Goal: Task Accomplishment & Management: Contribute content

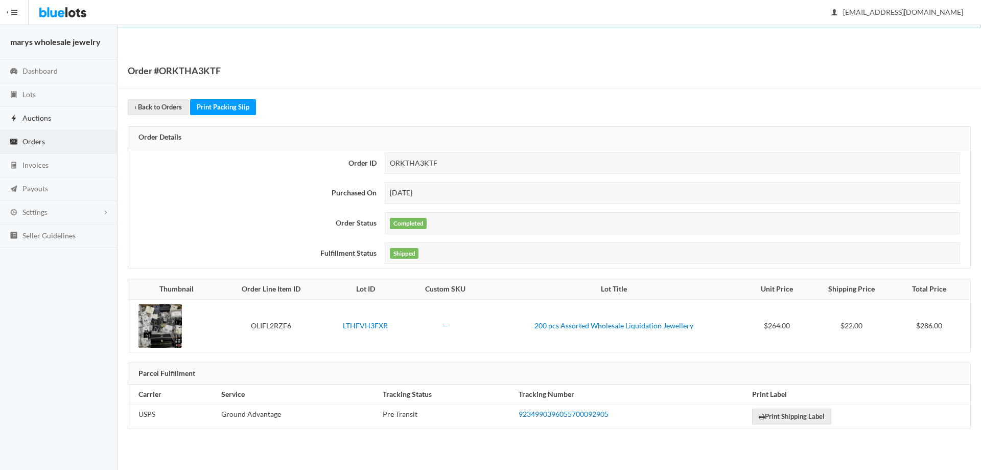
click at [49, 120] on span "Auctions" at bounding box center [36, 117] width 29 height 9
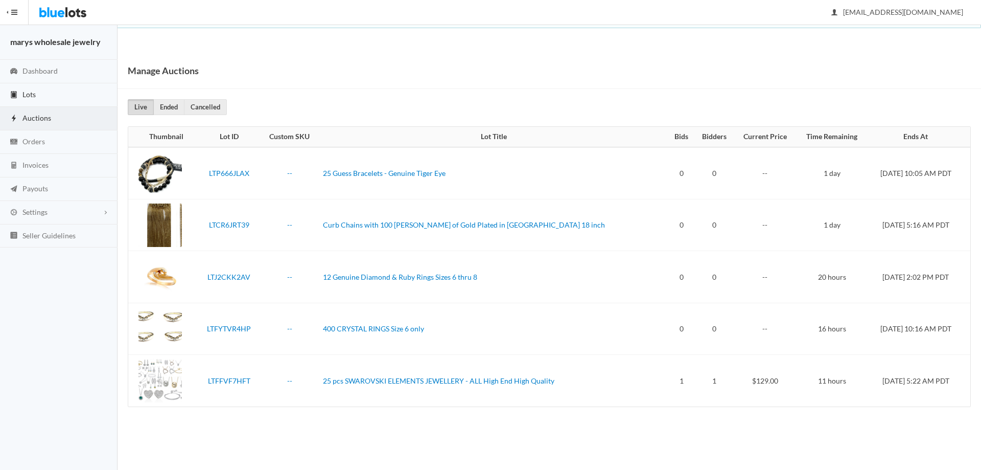
click at [38, 90] on link "Lots" at bounding box center [59, 95] width 118 height 24
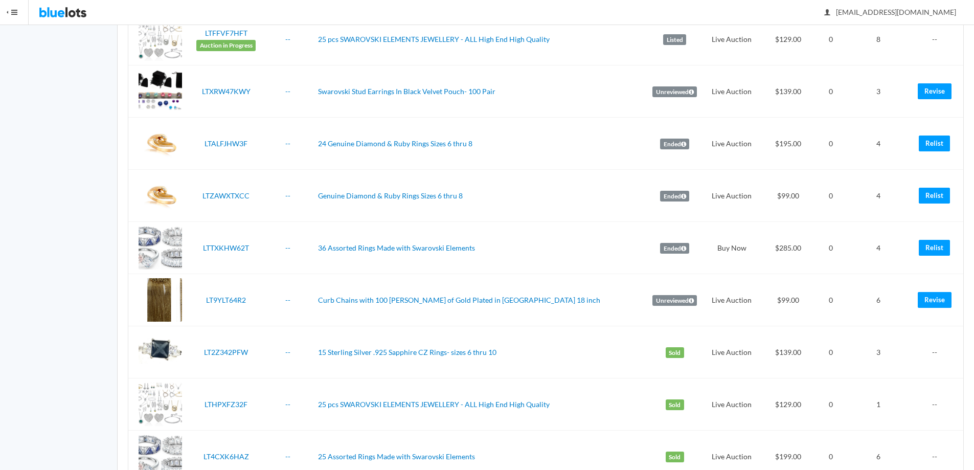
scroll to position [1103, 0]
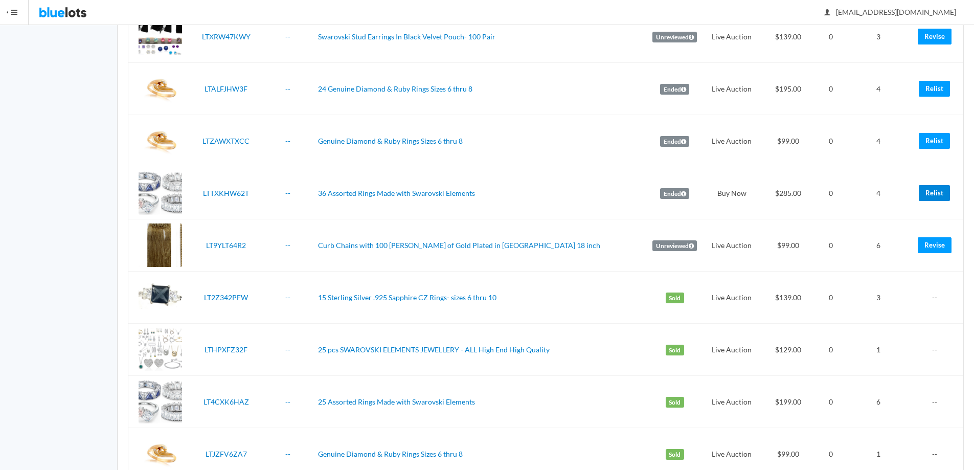
drag, startPoint x: 945, startPoint y: 195, endPoint x: 539, endPoint y: 33, distance: 437.7
click at [945, 195] on link "Relist" at bounding box center [934, 193] width 31 height 16
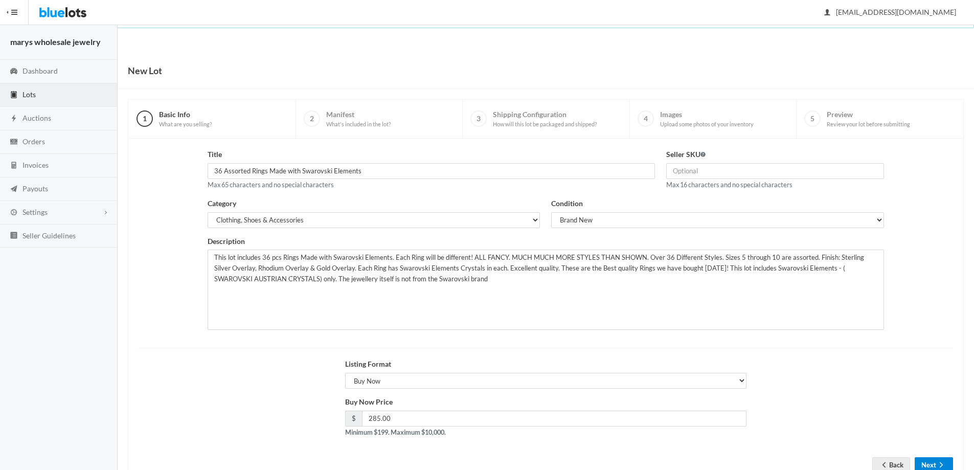
click at [935, 467] on button "Next" at bounding box center [934, 465] width 38 height 16
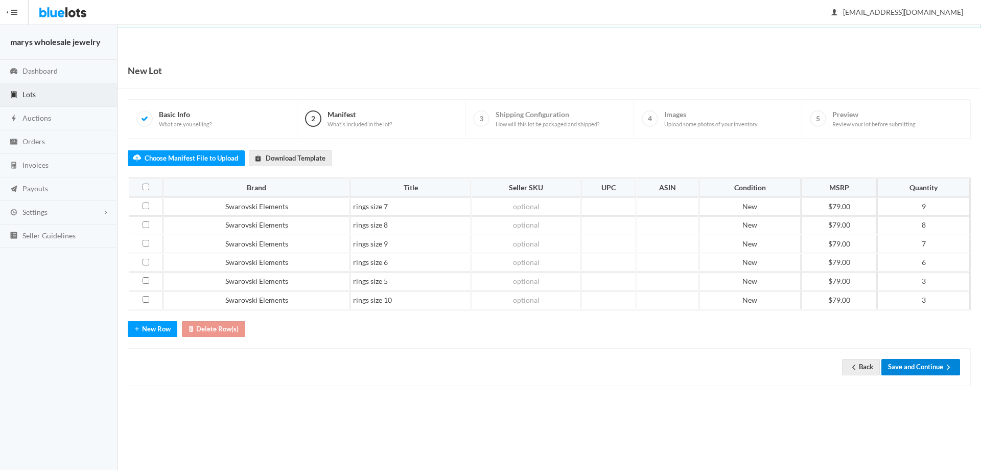
click at [897, 366] on button "Save and Continue" at bounding box center [921, 367] width 79 height 16
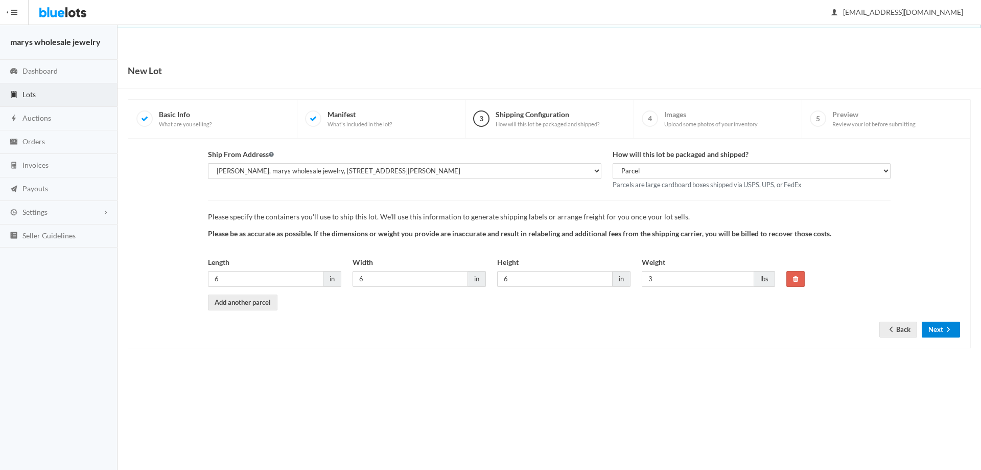
click at [940, 327] on button "Next" at bounding box center [941, 330] width 38 height 16
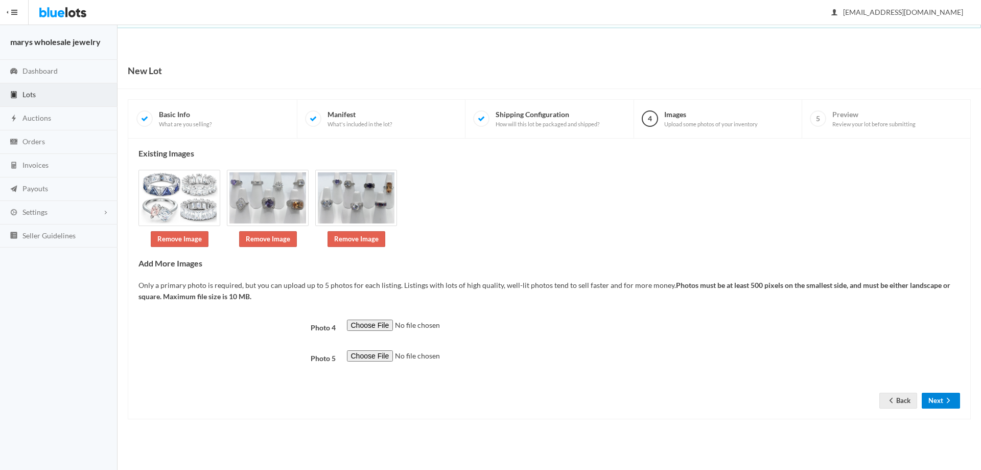
click at [942, 394] on button "Next" at bounding box center [941, 401] width 38 height 16
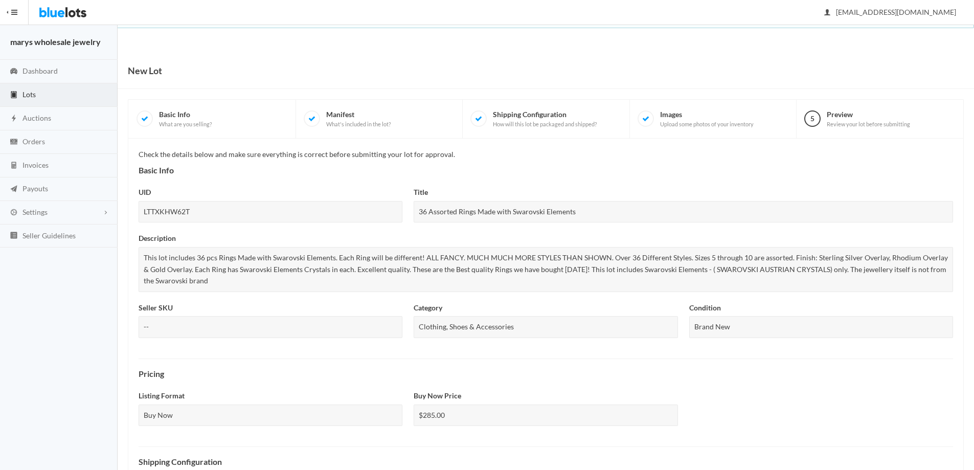
scroll to position [276, 0]
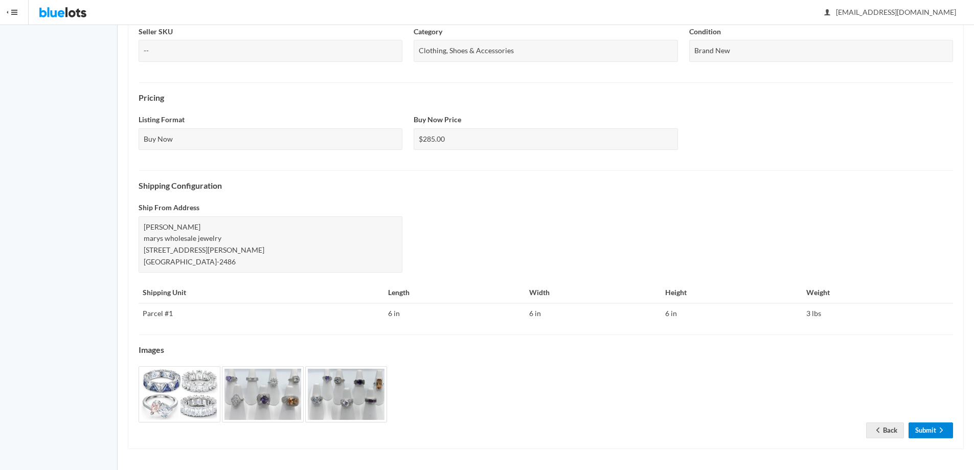
click at [927, 427] on link "Submit" at bounding box center [930, 430] width 44 height 16
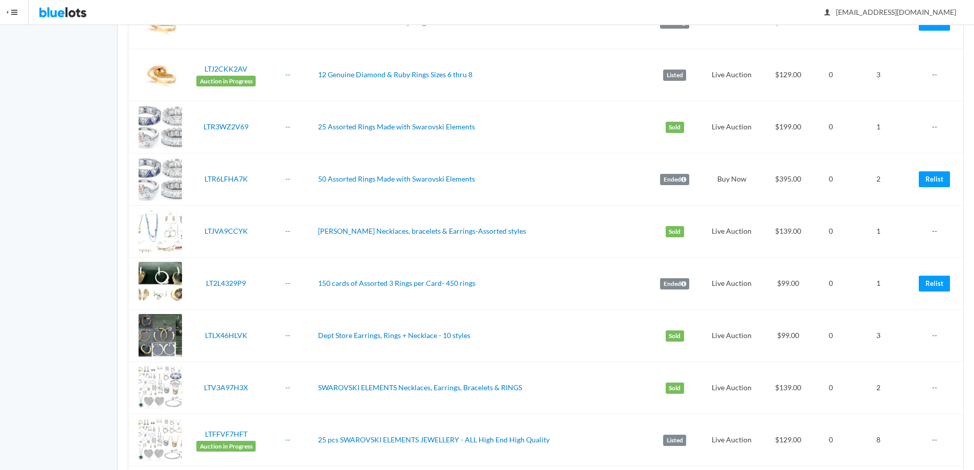
scroll to position [863, 0]
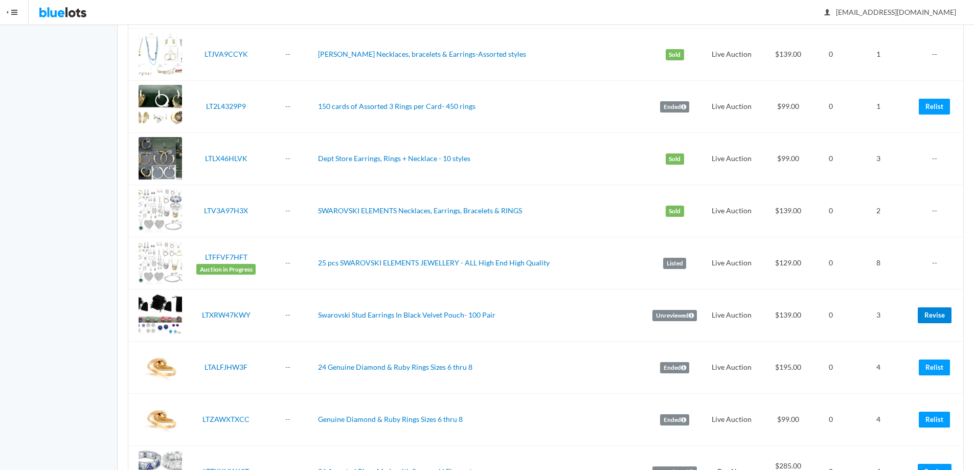
click at [944, 310] on link "Revise" at bounding box center [935, 315] width 34 height 16
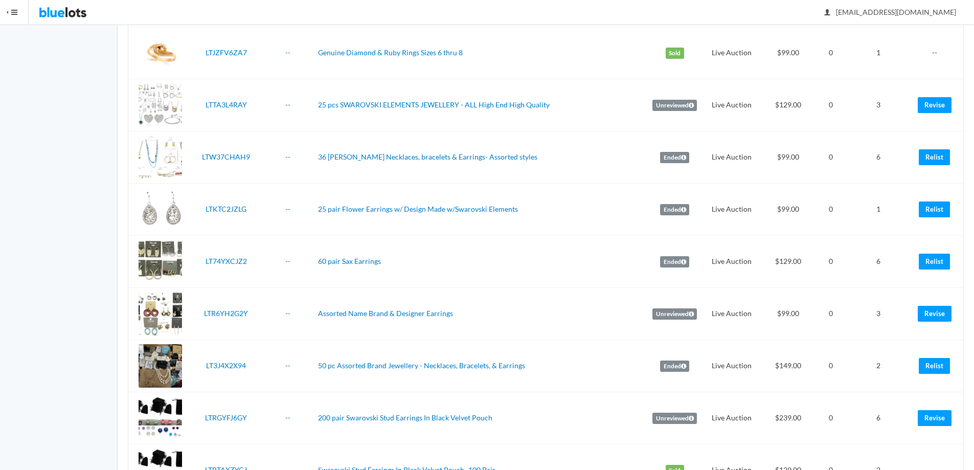
scroll to position [1575, 0]
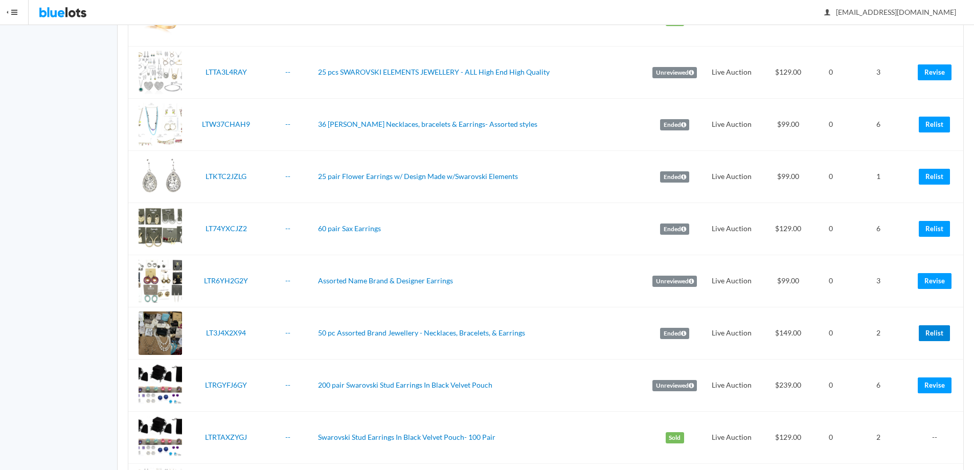
click at [936, 337] on link "Relist" at bounding box center [934, 333] width 31 height 16
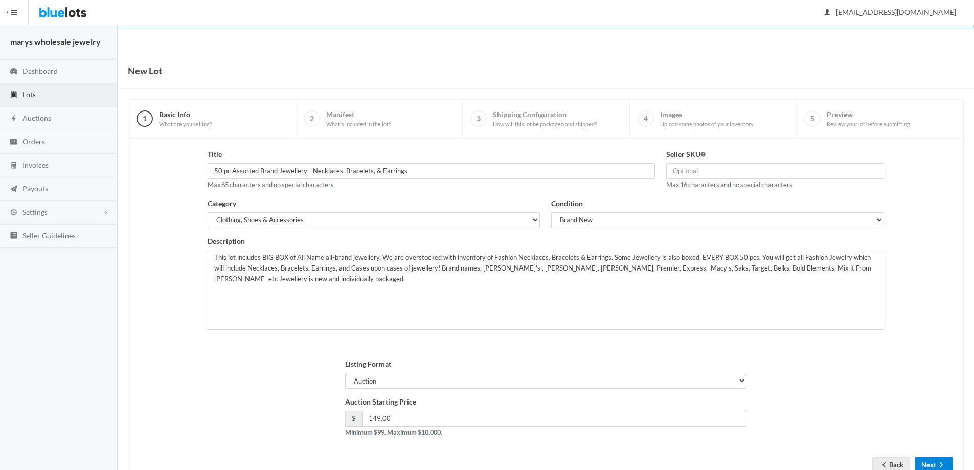
click at [930, 462] on button "Next" at bounding box center [934, 465] width 38 height 16
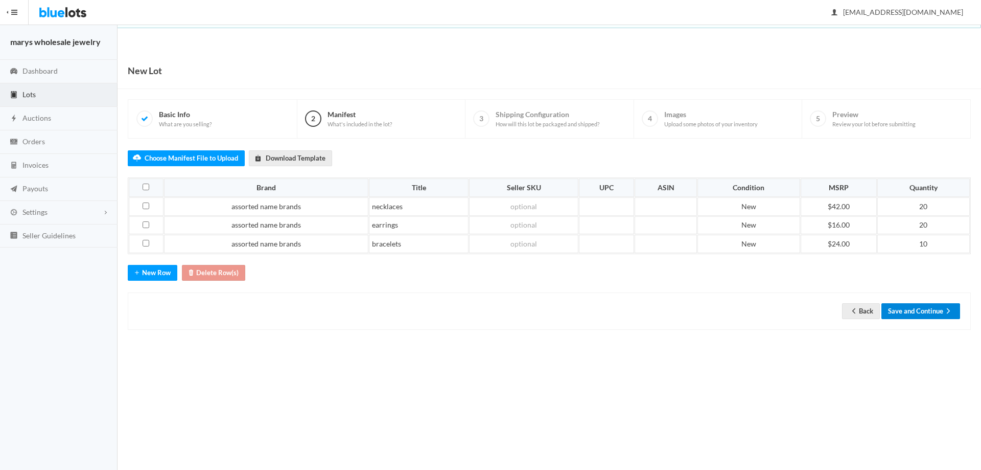
click at [907, 312] on button "Save and Continue" at bounding box center [921, 311] width 79 height 16
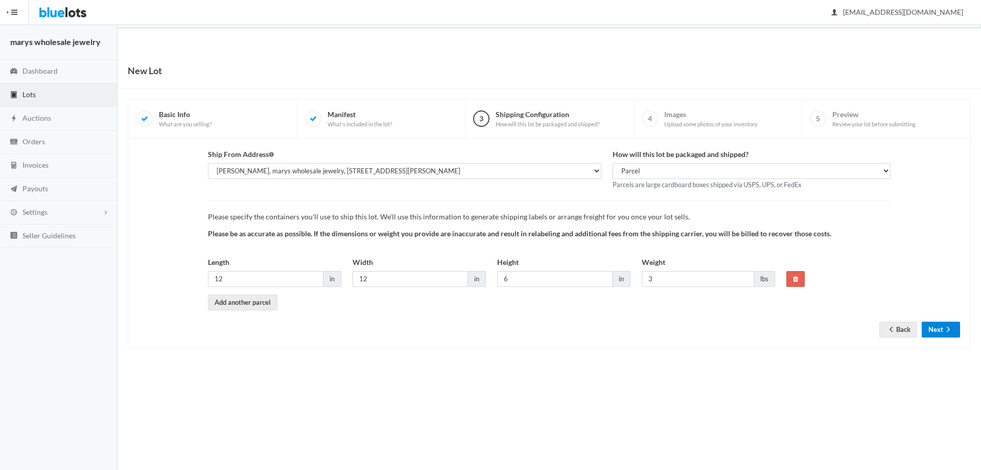
click at [939, 333] on button "Next" at bounding box center [941, 330] width 38 height 16
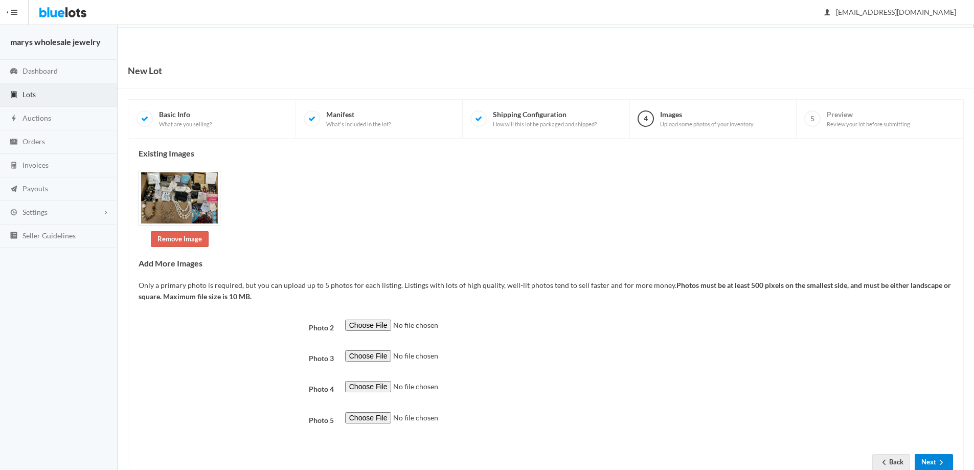
click at [935, 464] on button "Next" at bounding box center [934, 462] width 38 height 16
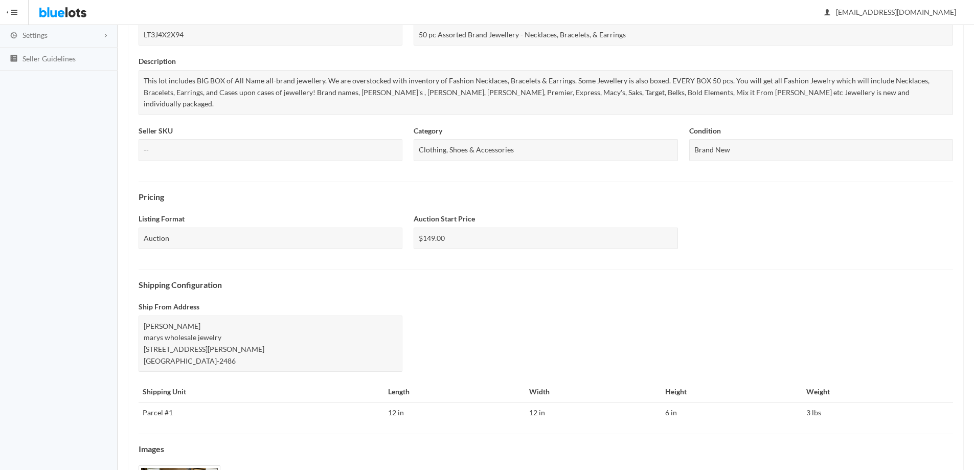
scroll to position [264, 0]
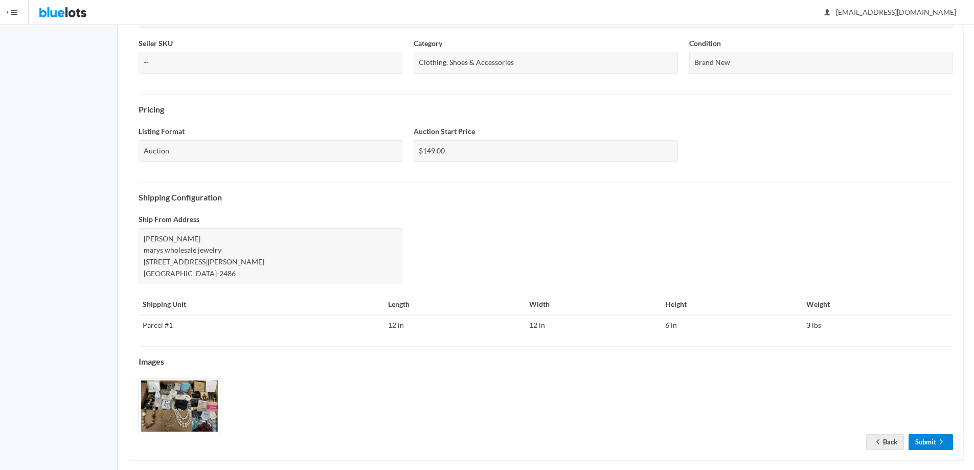
click at [930, 434] on link "Submit" at bounding box center [930, 442] width 44 height 16
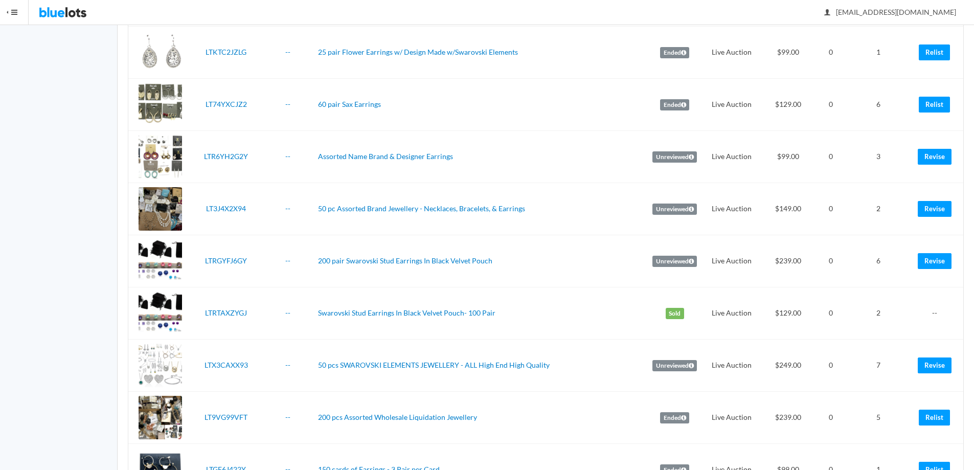
scroll to position [1771, 0]
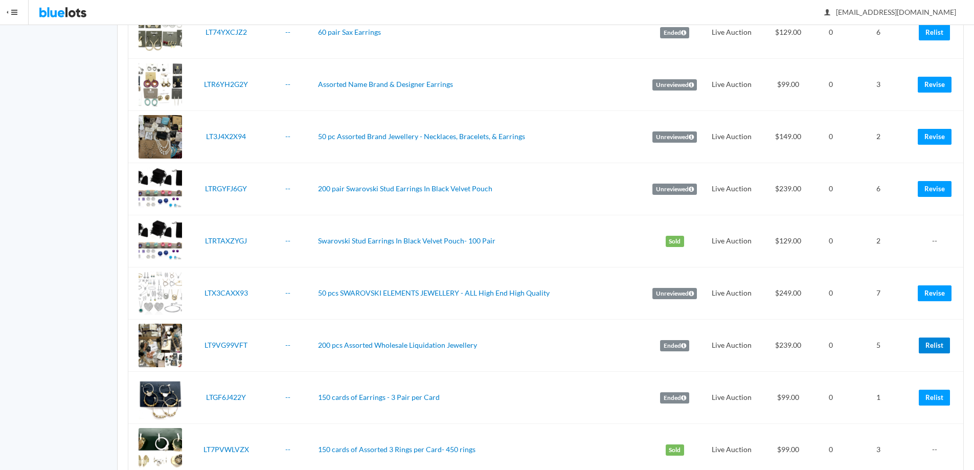
click at [944, 345] on link "Relist" at bounding box center [934, 345] width 31 height 16
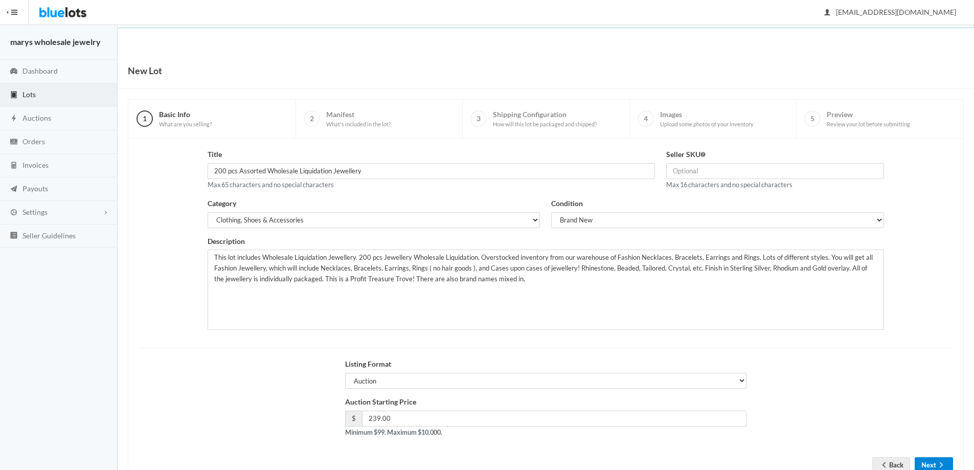
click at [926, 465] on button "Next" at bounding box center [934, 465] width 38 height 16
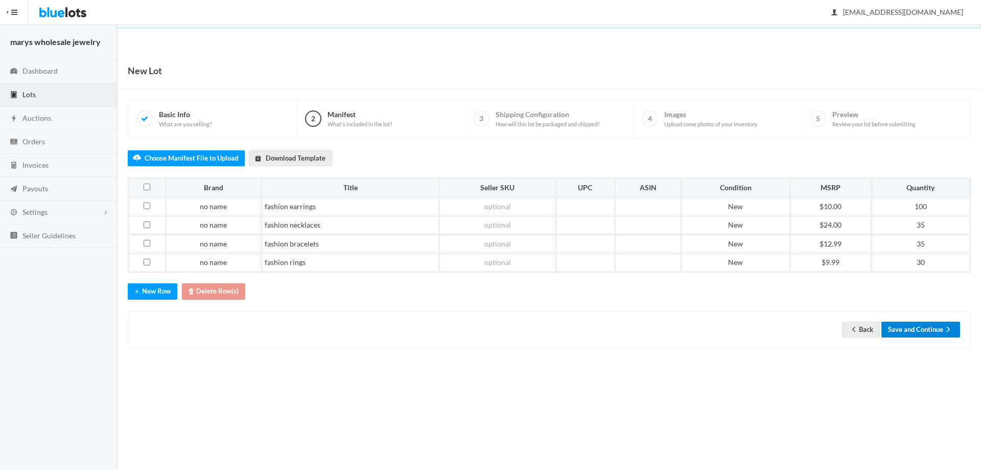
click at [928, 328] on button "Save and Continue" at bounding box center [921, 330] width 79 height 16
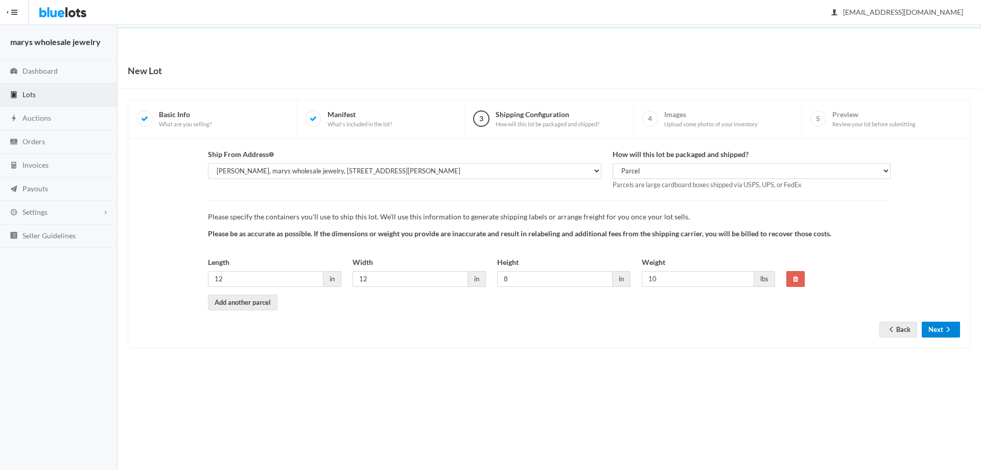
click at [934, 332] on button "Next" at bounding box center [941, 330] width 38 height 16
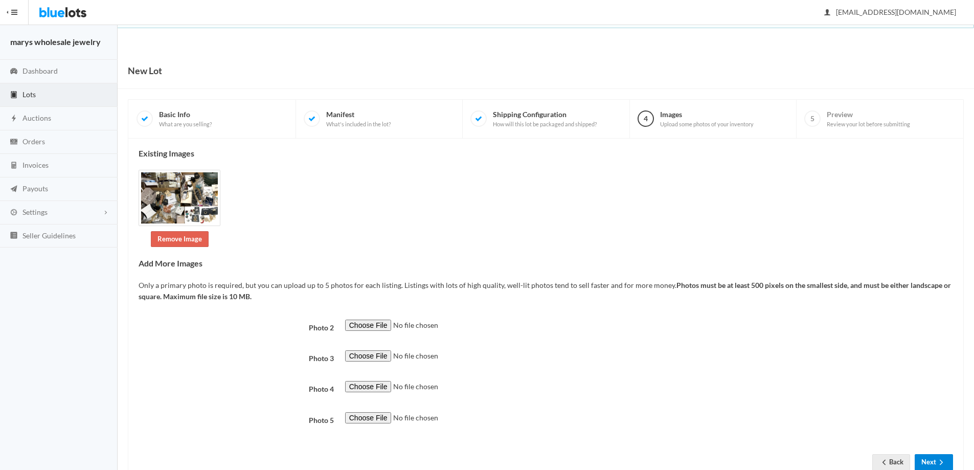
click at [933, 462] on button "Next" at bounding box center [934, 462] width 38 height 16
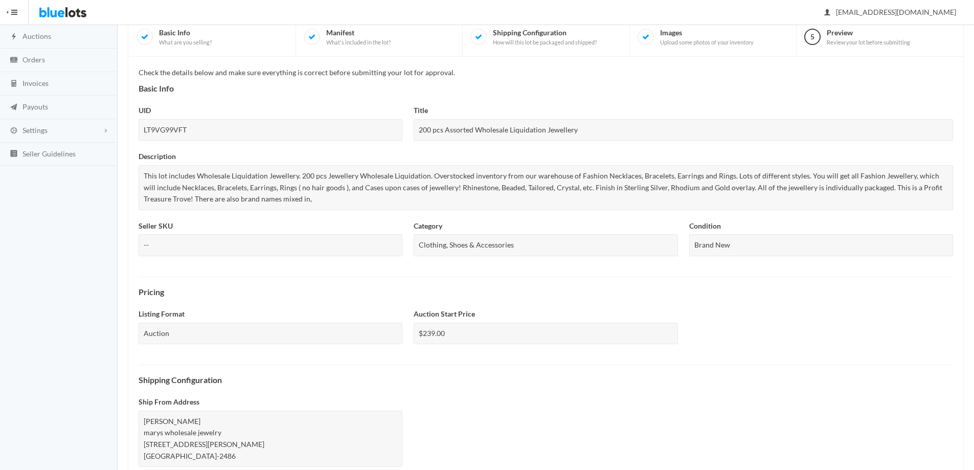
scroll to position [276, 0]
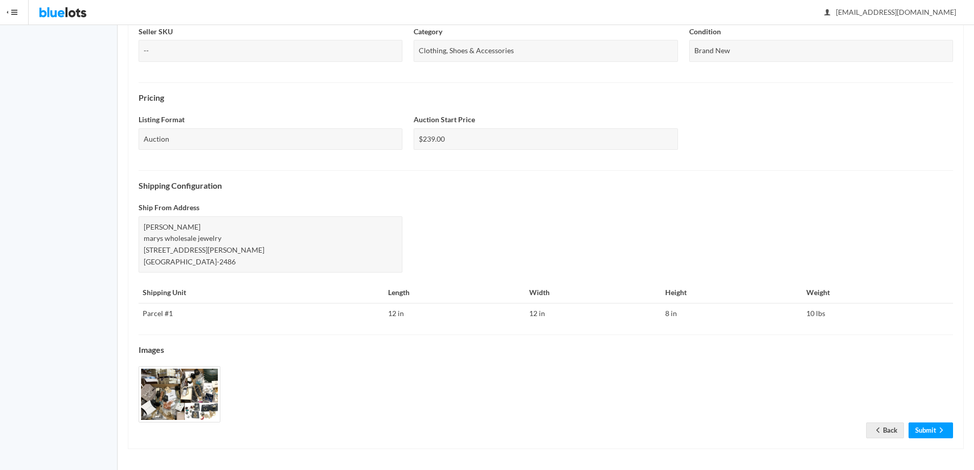
drag, startPoint x: 981, startPoint y: 218, endPoint x: 980, endPoint y: 441, distance: 222.9
click at [938, 431] on icon "arrow forward" at bounding box center [941, 430] width 10 height 8
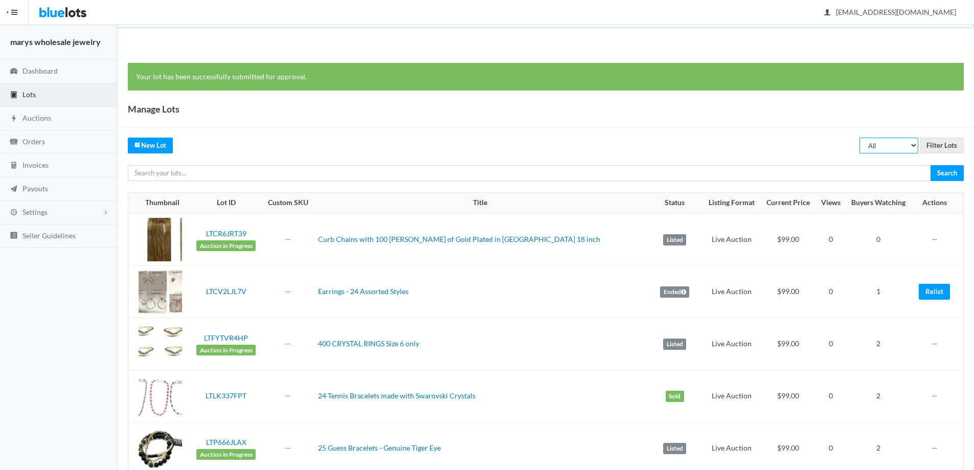
drag, startPoint x: 910, startPoint y: 143, endPoint x: 905, endPoint y: 150, distance: 8.8
click at [910, 144] on select "All Draft Unreviewed Rejected Scheduled Listed Sold Ended" at bounding box center [888, 146] width 59 height 16
select select "ended"
click at [859, 138] on select "All Draft Unreviewed Rejected Scheduled Listed Sold Ended" at bounding box center [888, 146] width 59 height 16
click at [935, 143] on input "Filter Lots" at bounding box center [942, 146] width 44 height 16
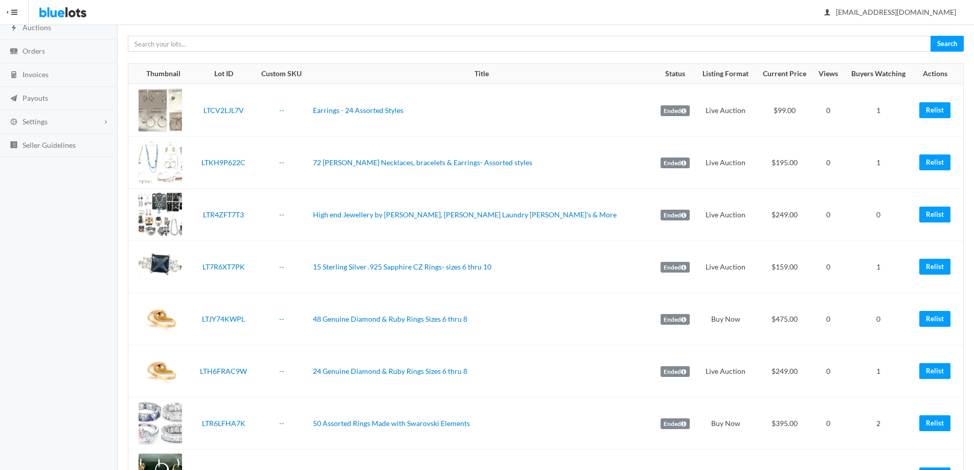
scroll to position [94, 0]
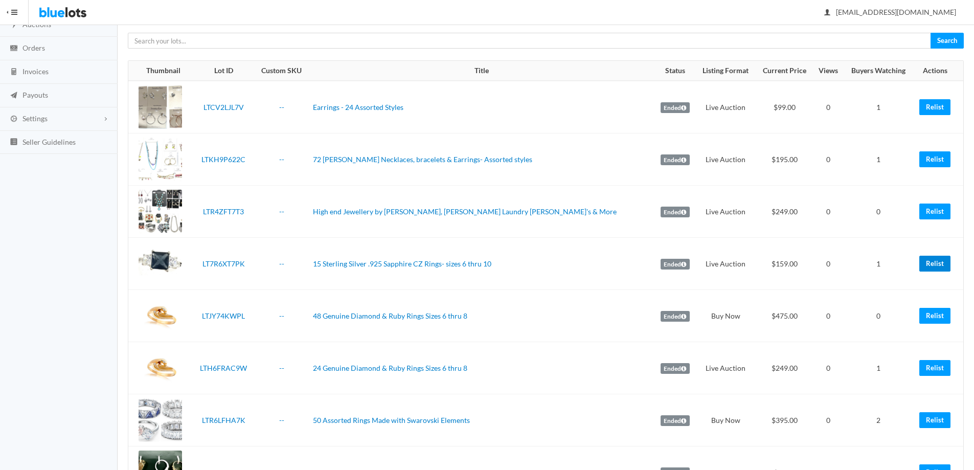
click at [931, 264] on link "Relist" at bounding box center [934, 264] width 31 height 16
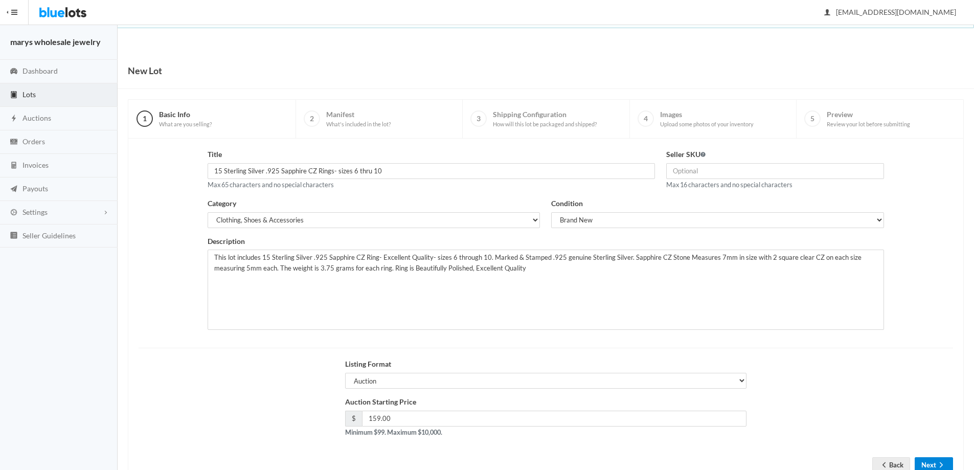
click at [934, 462] on button "Next" at bounding box center [934, 465] width 38 height 16
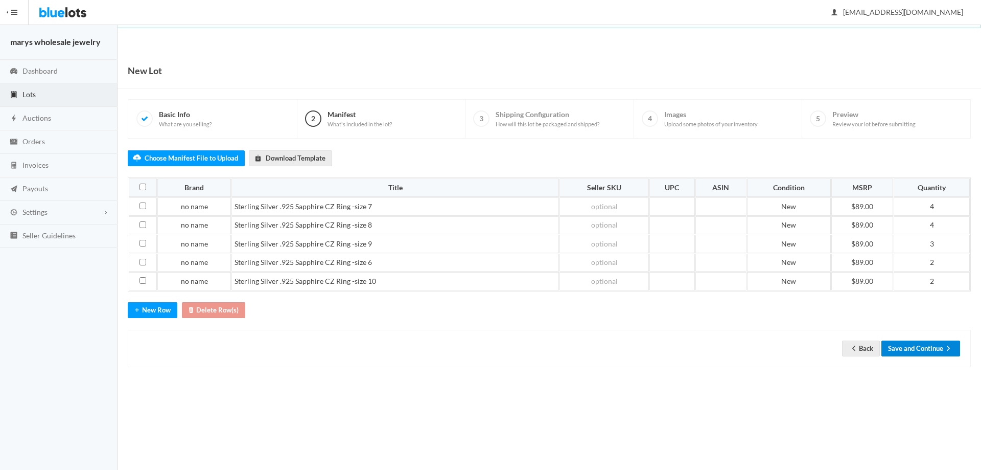
click at [928, 346] on button "Save and Continue" at bounding box center [921, 348] width 79 height 16
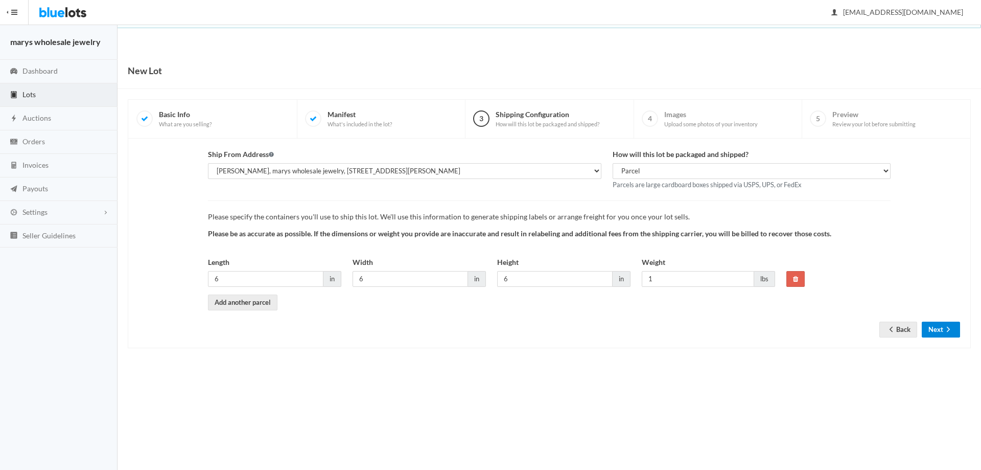
click at [945, 334] on ion-icon "arrow forward" at bounding box center [949, 330] width 10 height 10
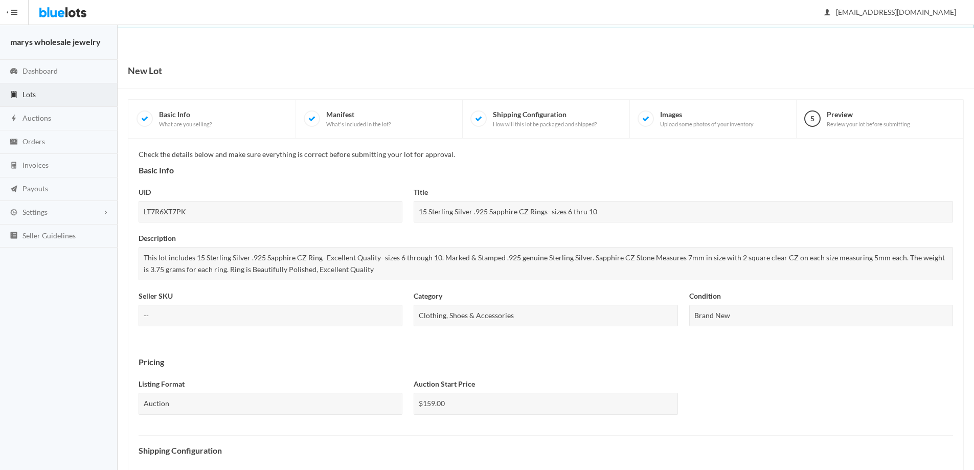
scroll to position [264, 0]
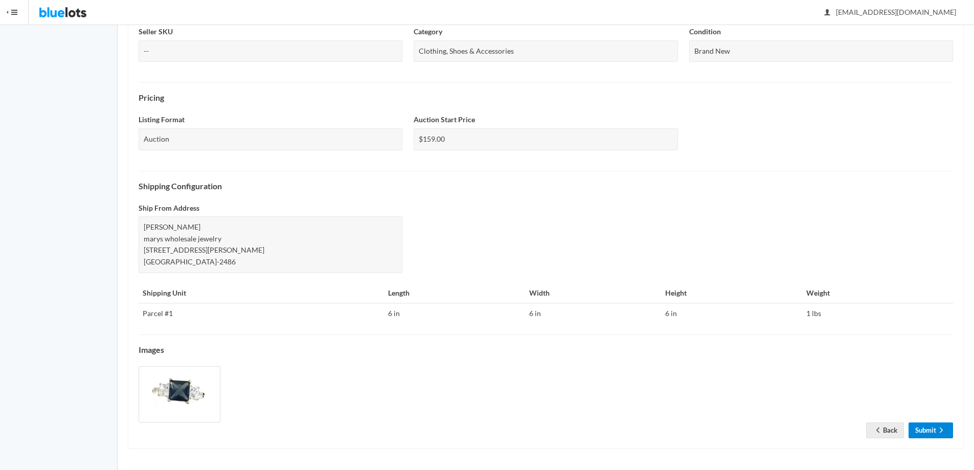
click at [927, 435] on link "Submit" at bounding box center [930, 430] width 44 height 16
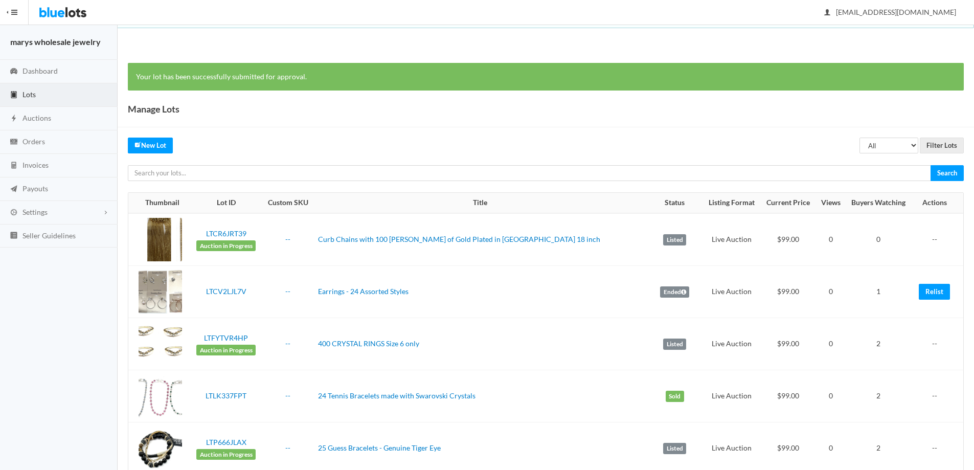
click at [912, 141] on select "All Draft Unreviewed Rejected Scheduled Listed Sold Ended" at bounding box center [888, 146] width 59 height 16
select select "ended"
click at [859, 138] on select "All Draft Unreviewed Rejected Scheduled Listed Sold Ended" at bounding box center [888, 146] width 59 height 16
click at [943, 144] on input "Filter Lots" at bounding box center [942, 146] width 44 height 16
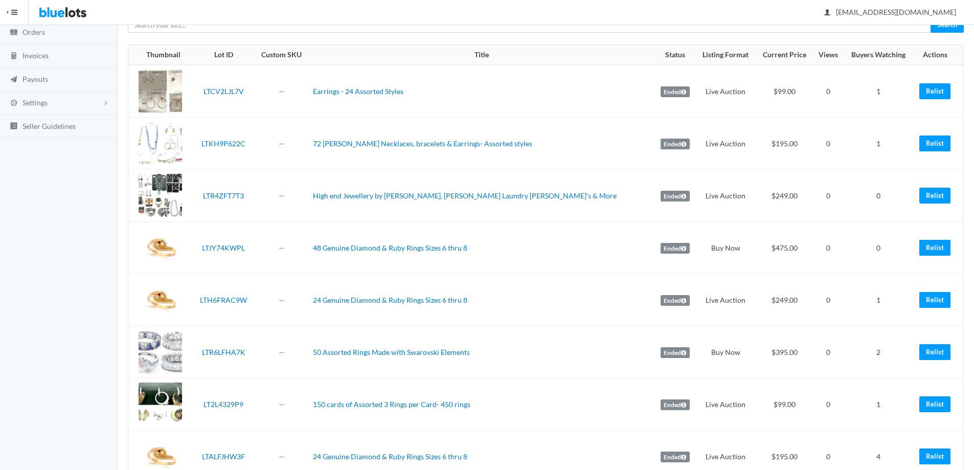
scroll to position [113, 0]
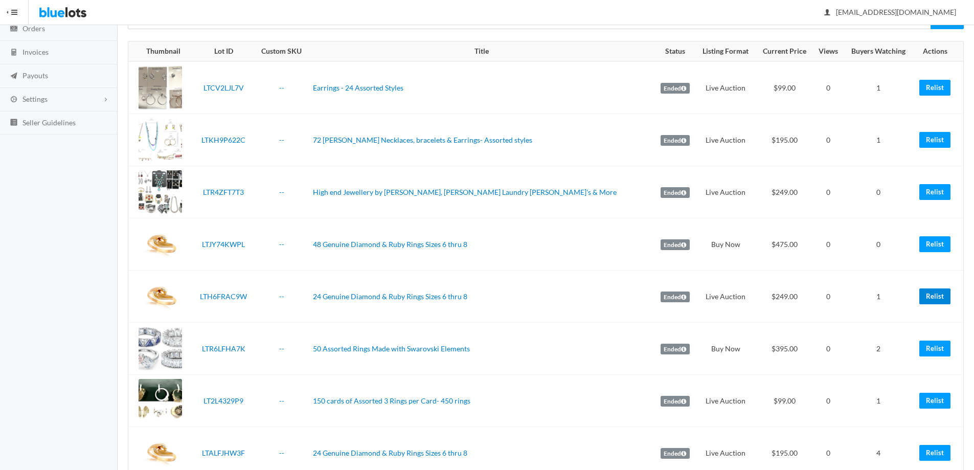
click at [934, 298] on link "Relist" at bounding box center [934, 296] width 31 height 16
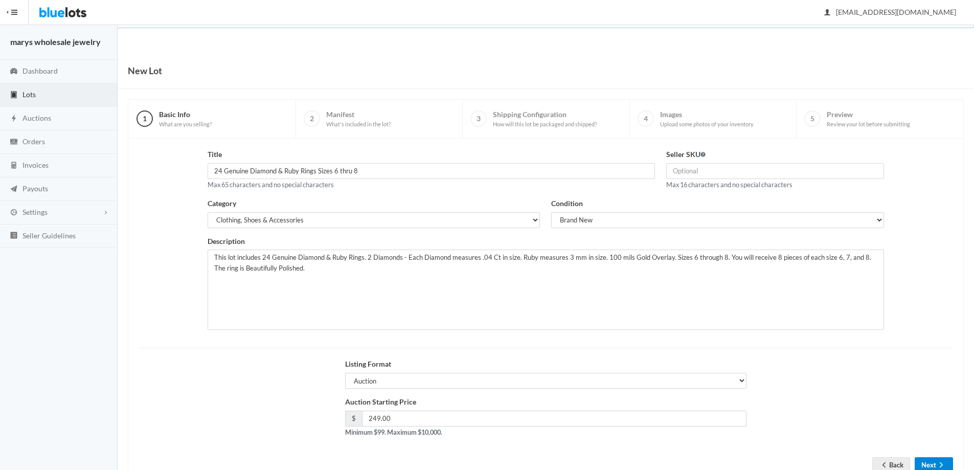
click at [938, 465] on icon "arrow forward" at bounding box center [941, 465] width 10 height 8
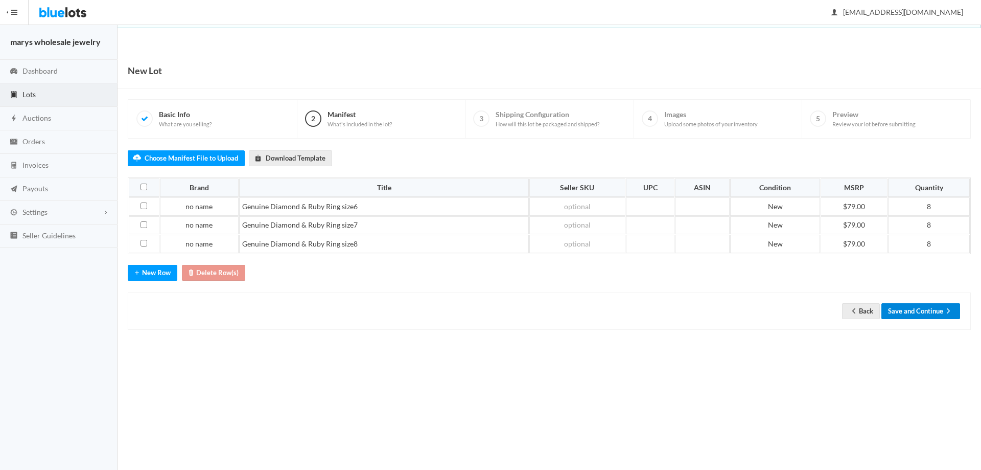
click at [918, 306] on button "Save and Continue" at bounding box center [921, 311] width 79 height 16
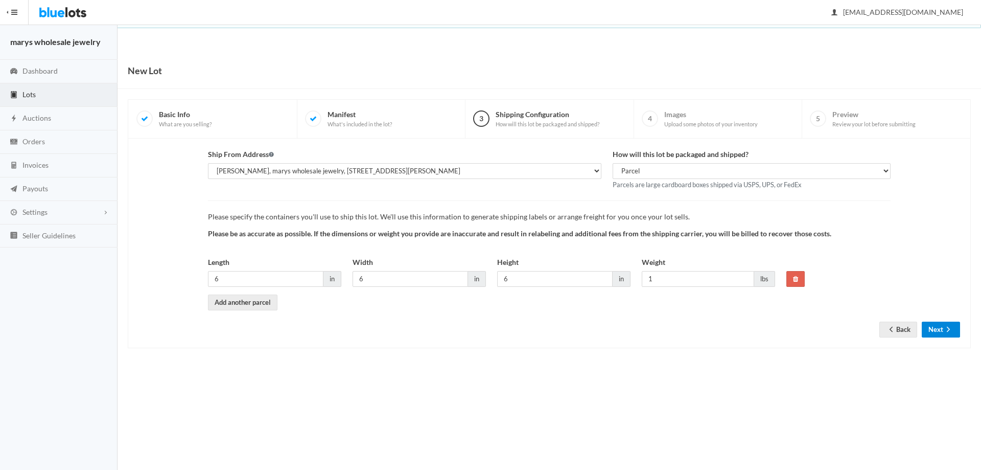
click at [931, 328] on button "Next" at bounding box center [941, 330] width 38 height 16
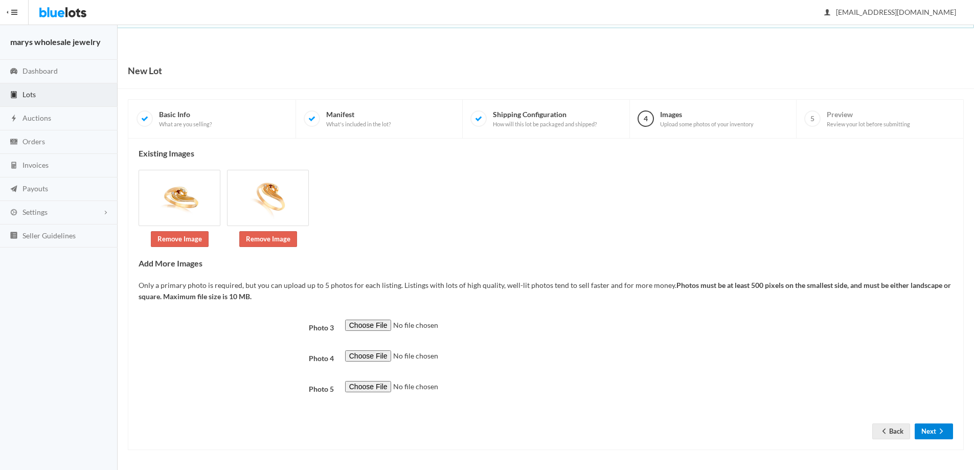
click at [933, 431] on button "Next" at bounding box center [934, 431] width 38 height 16
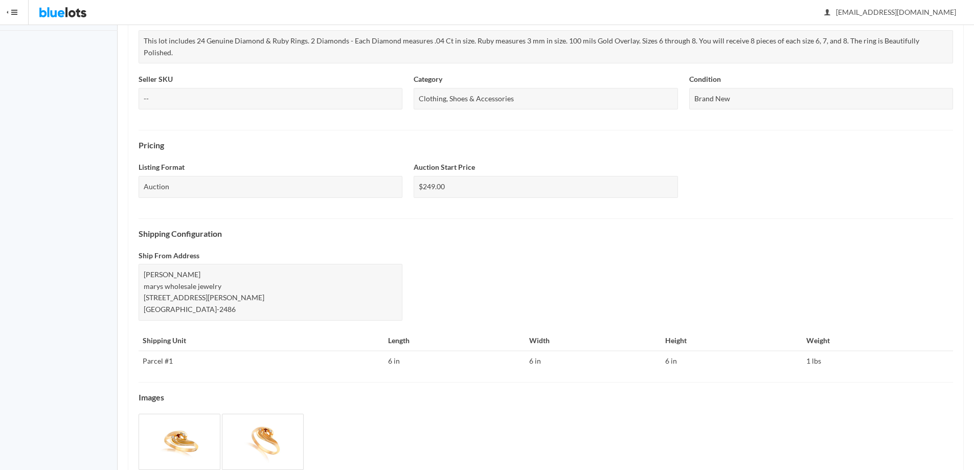
scroll to position [253, 0]
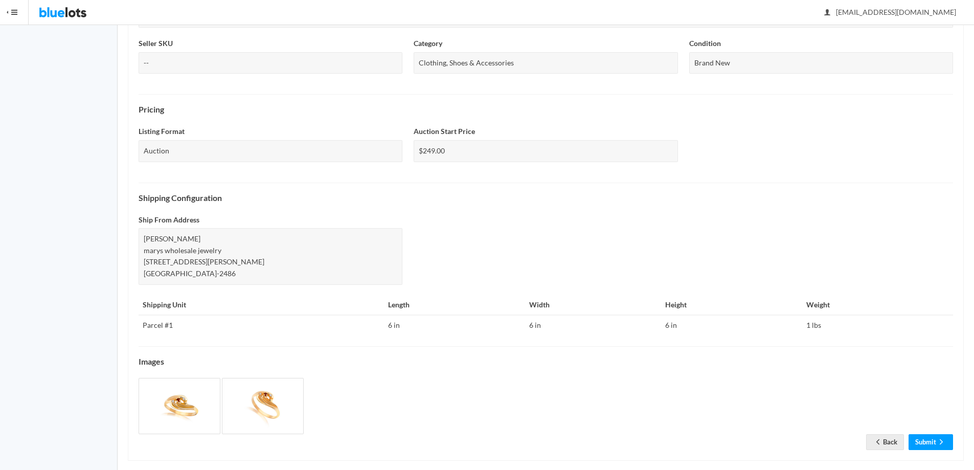
drag, startPoint x: 981, startPoint y: 219, endPoint x: 963, endPoint y: 441, distance: 222.6
click at [934, 434] on link "Submit" at bounding box center [930, 442] width 44 height 16
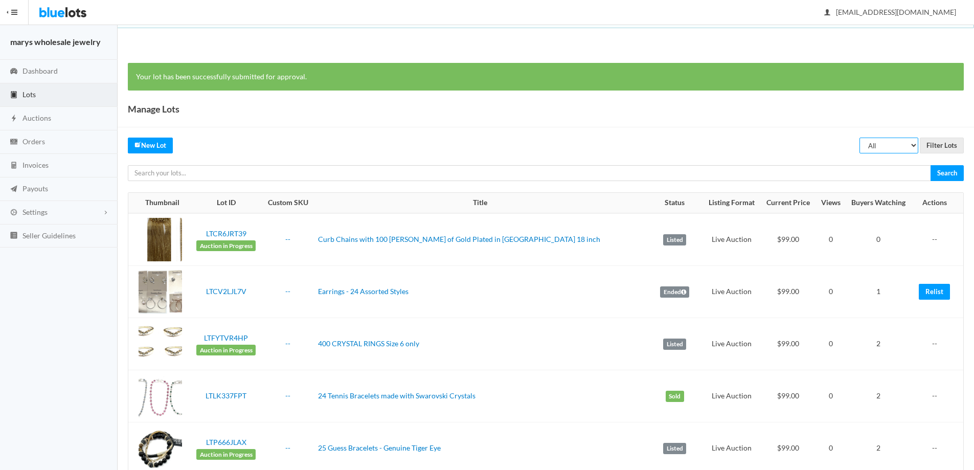
drag, startPoint x: 912, startPoint y: 143, endPoint x: 911, endPoint y: 151, distance: 7.8
click at [912, 145] on select "All Draft Unreviewed Rejected Scheduled Listed Sold Ended" at bounding box center [888, 146] width 59 height 16
select select "ended"
click at [859, 138] on select "All Draft Unreviewed Rejected Scheduled Listed Sold Ended" at bounding box center [888, 146] width 59 height 16
click at [933, 147] on input "Filter Lots" at bounding box center [942, 146] width 44 height 16
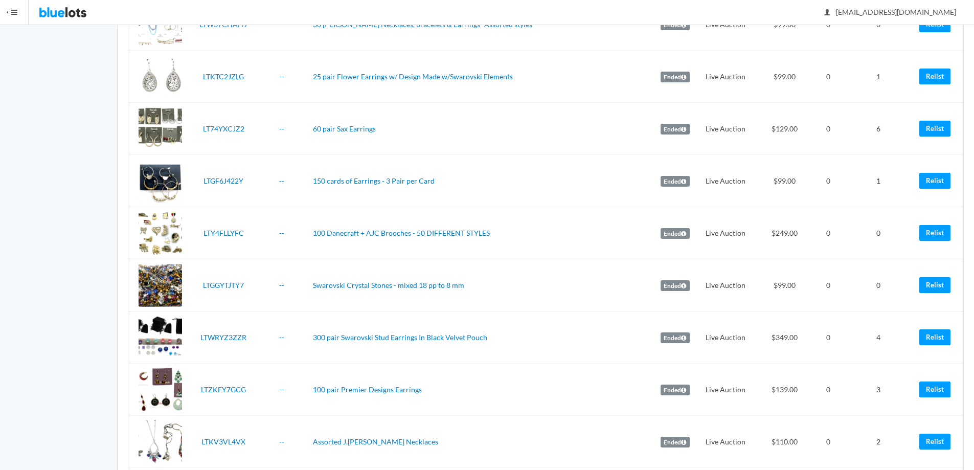
scroll to position [645, 0]
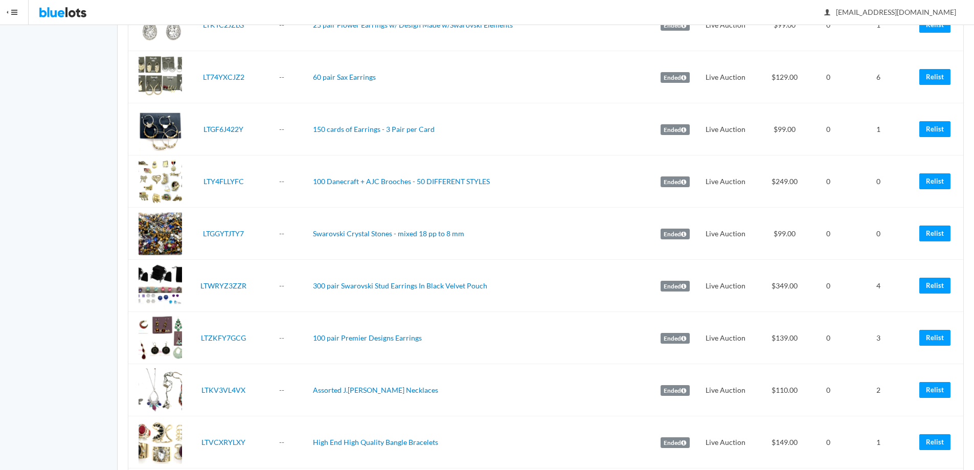
click at [284, 337] on link "--" at bounding box center [281, 337] width 5 height 9
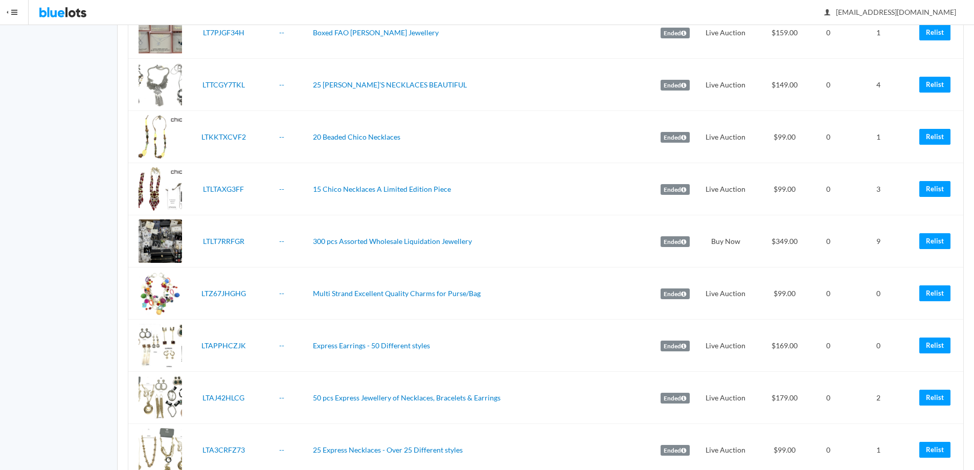
scroll to position [2377, 0]
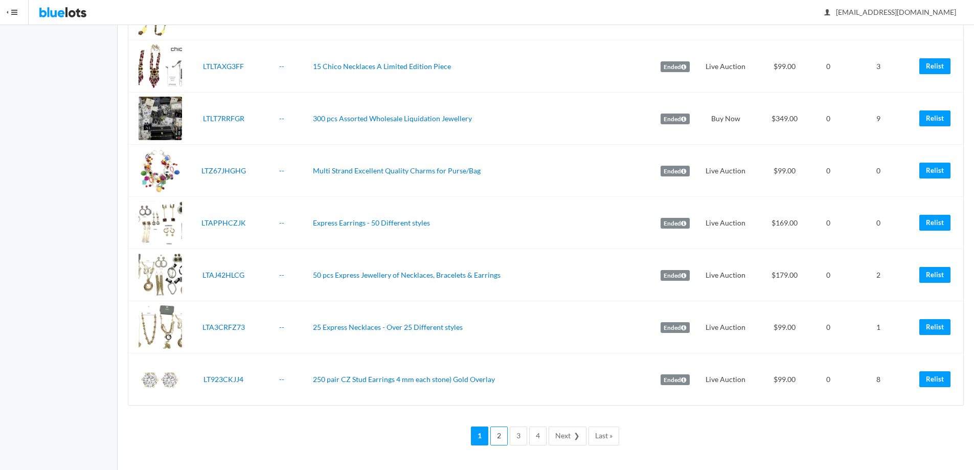
click at [501, 435] on link "2" at bounding box center [498, 435] width 17 height 19
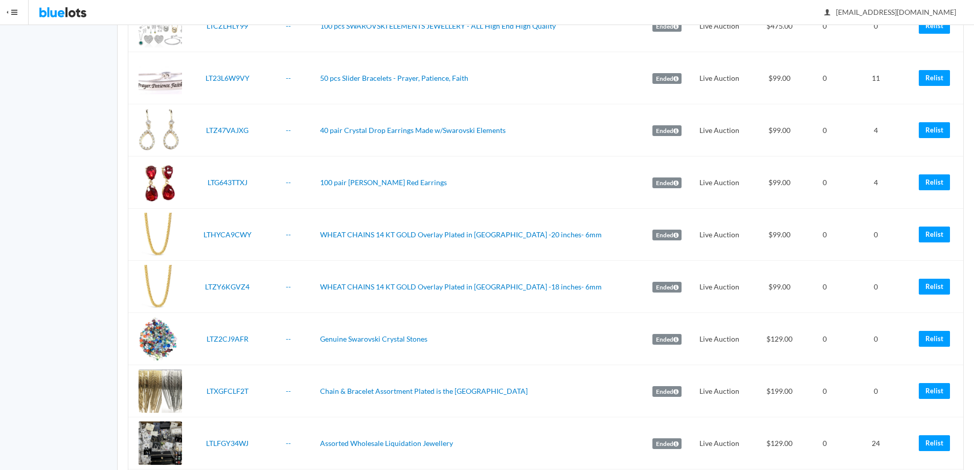
scroll to position [519, 0]
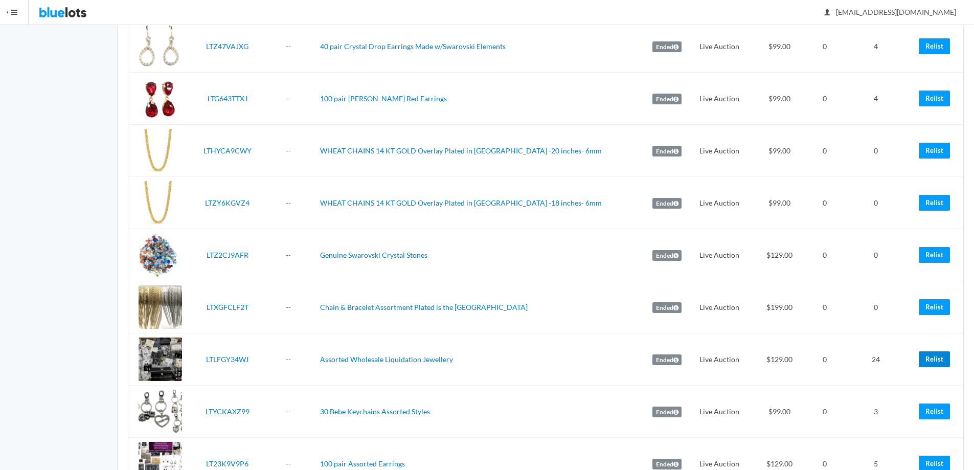
click at [933, 362] on link "Relist" at bounding box center [934, 359] width 31 height 16
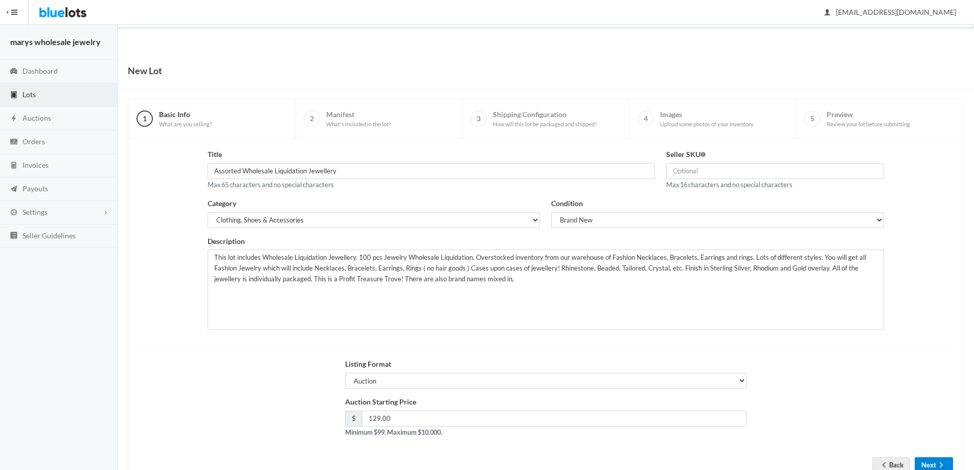
click at [928, 463] on button "Next" at bounding box center [934, 465] width 38 height 16
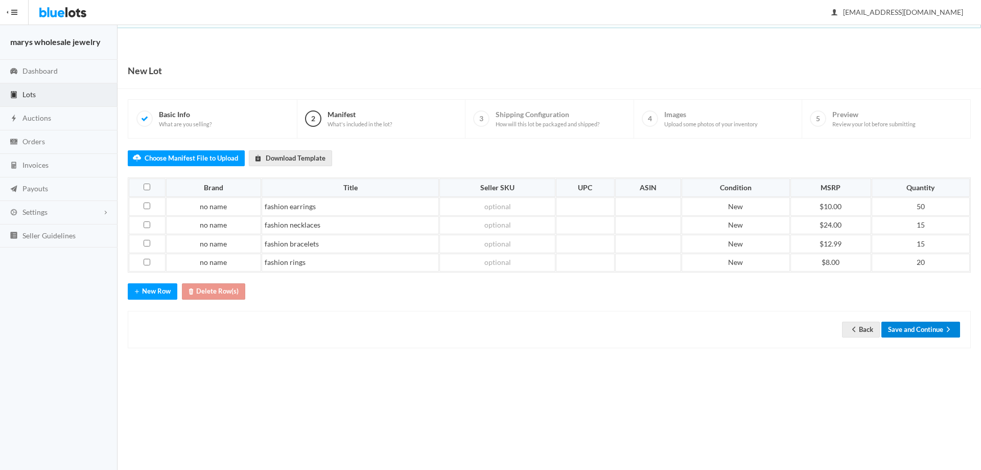
click at [927, 330] on button "Save and Continue" at bounding box center [921, 330] width 79 height 16
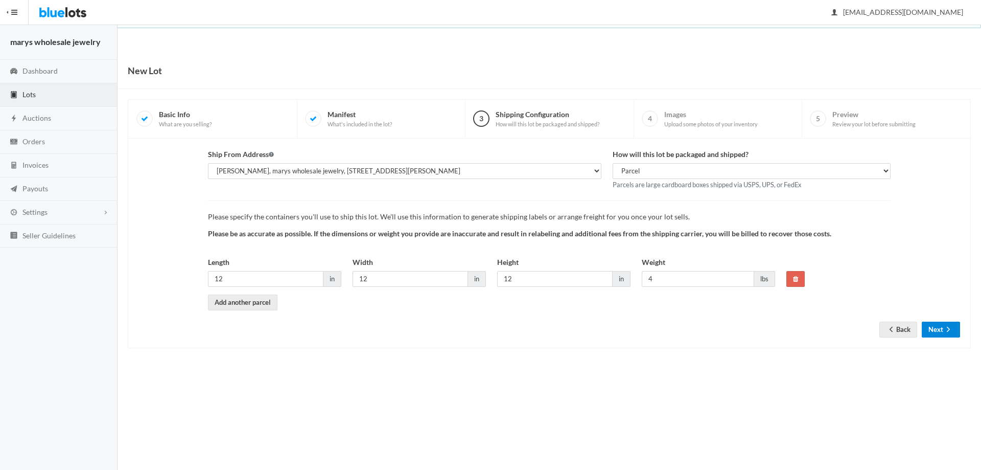
click at [927, 331] on button "Next" at bounding box center [941, 330] width 38 height 16
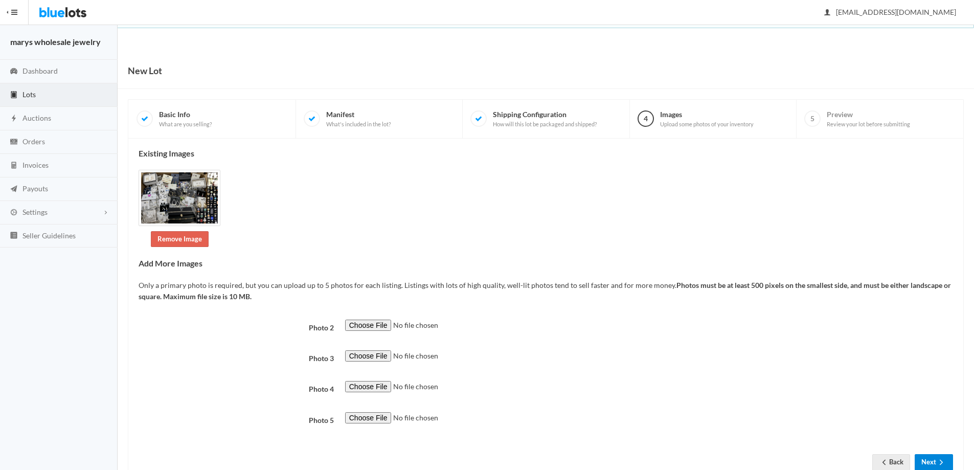
click at [938, 463] on icon "arrow forward" at bounding box center [941, 462] width 10 height 8
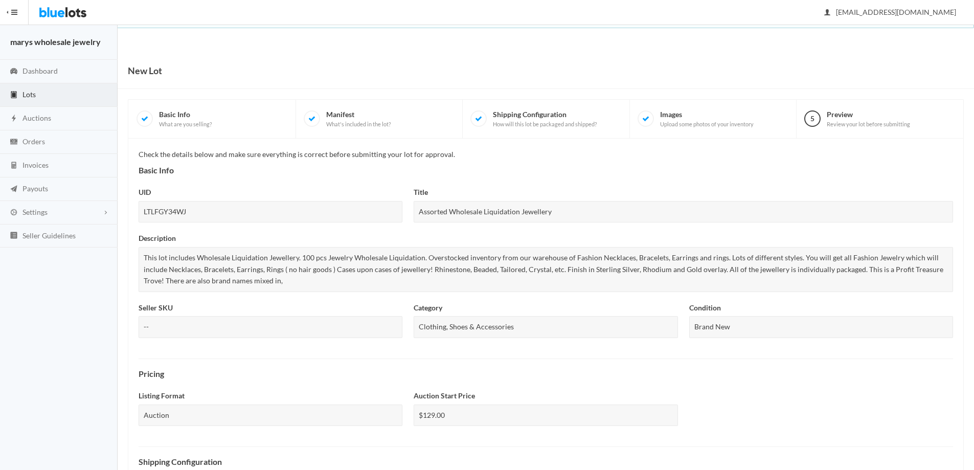
scroll to position [276, 0]
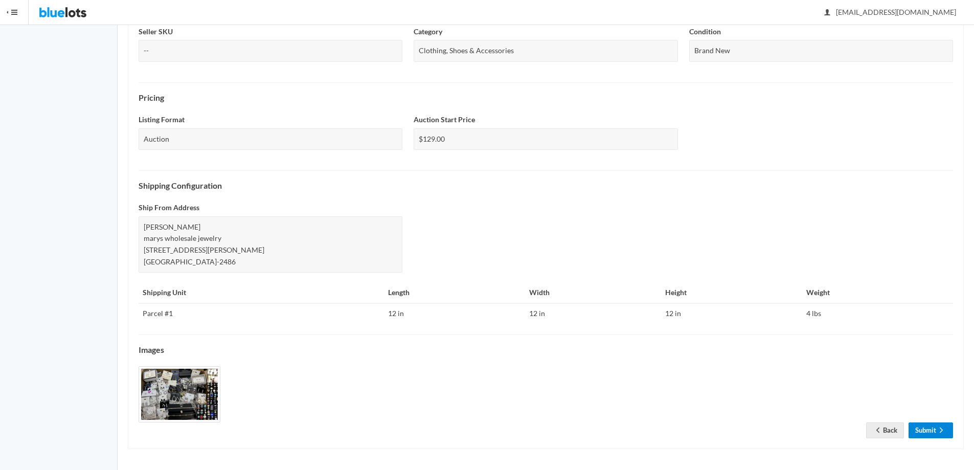
click at [919, 427] on link "Submit" at bounding box center [930, 430] width 44 height 16
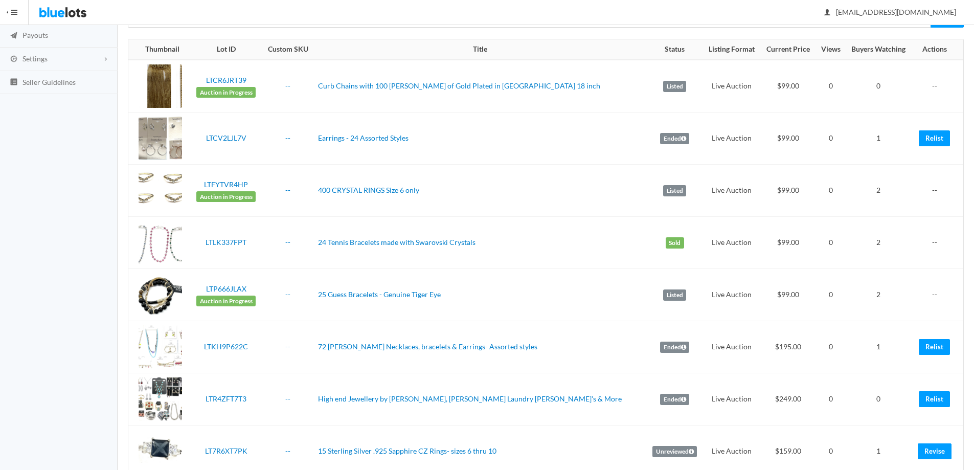
scroll to position [7, 0]
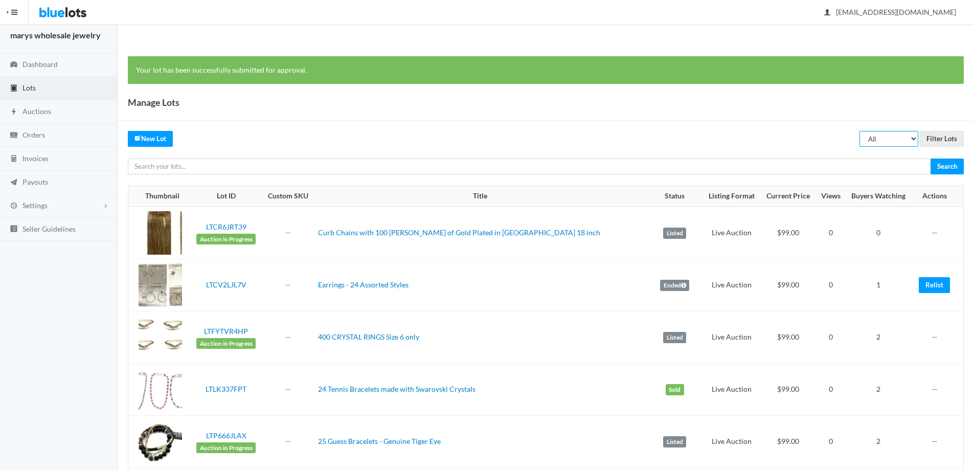
drag, startPoint x: 912, startPoint y: 141, endPoint x: 910, endPoint y: 146, distance: 5.7
click at [912, 141] on select "All Draft Unreviewed Rejected Scheduled Listed Sold Ended" at bounding box center [888, 139] width 59 height 16
select select "ended"
click at [859, 131] on select "All Draft Unreviewed Rejected Scheduled Listed Sold Ended" at bounding box center [888, 139] width 59 height 16
click at [944, 134] on input "Filter Lots" at bounding box center [942, 139] width 44 height 16
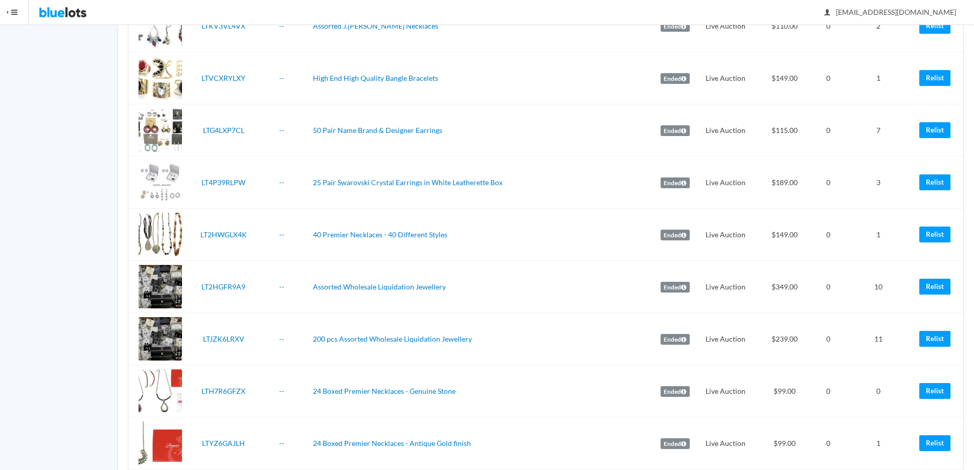
scroll to position [1016, 0]
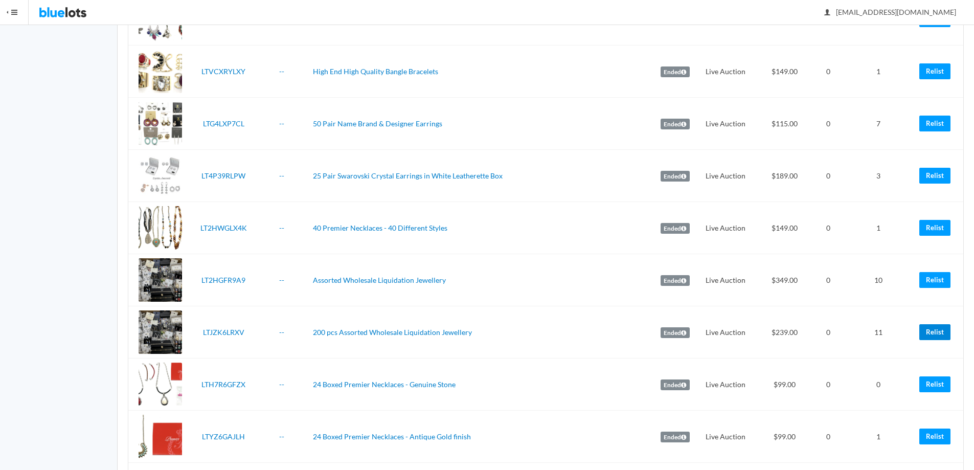
drag, startPoint x: 938, startPoint y: 328, endPoint x: 538, endPoint y: 28, distance: 499.1
click at [939, 328] on link "Relist" at bounding box center [934, 332] width 31 height 16
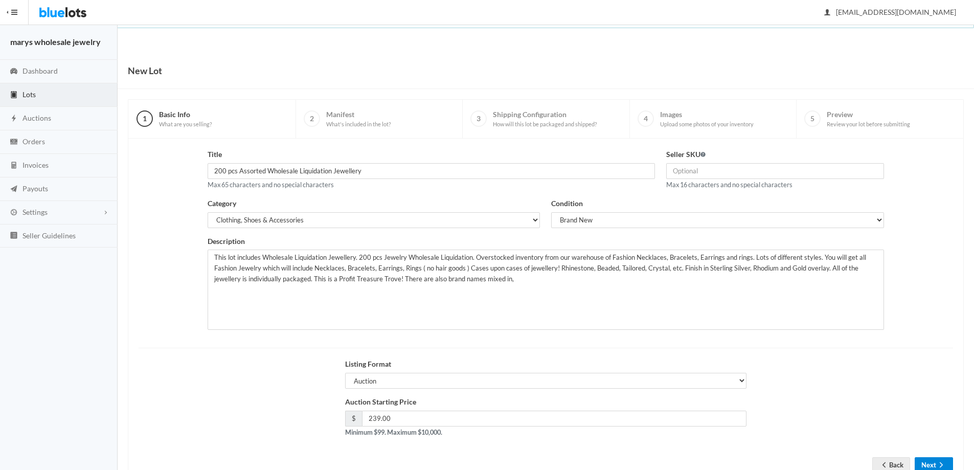
click at [940, 465] on icon "arrow forward" at bounding box center [941, 465] width 10 height 8
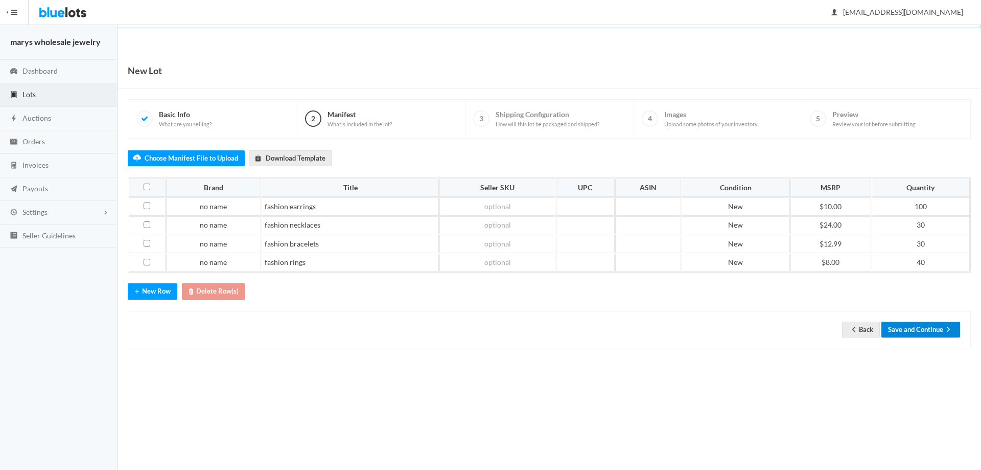
click at [912, 333] on button "Save and Continue" at bounding box center [921, 330] width 79 height 16
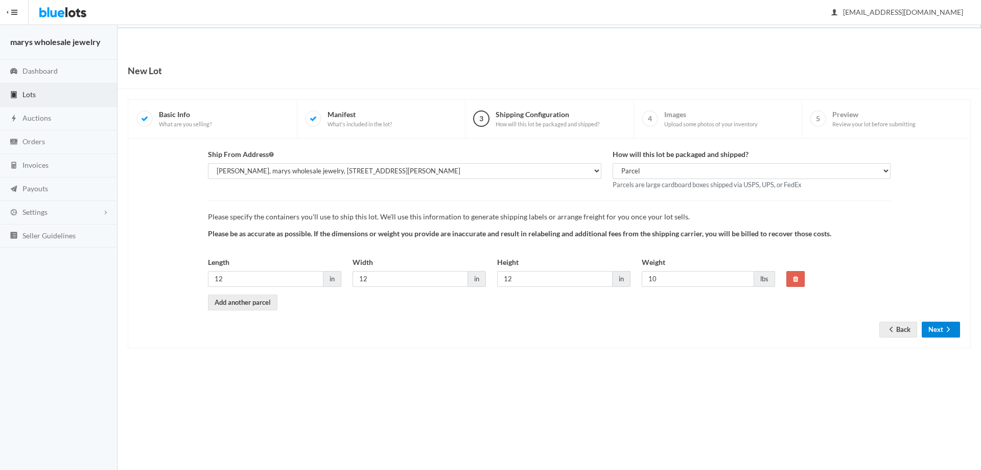
click at [947, 326] on icon "arrow forward" at bounding box center [949, 329] width 10 height 8
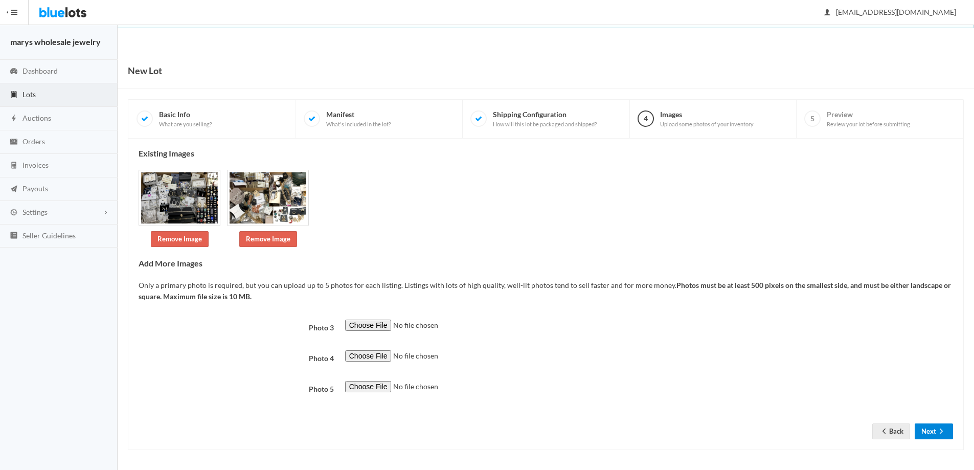
click at [933, 435] on button "Next" at bounding box center [934, 431] width 38 height 16
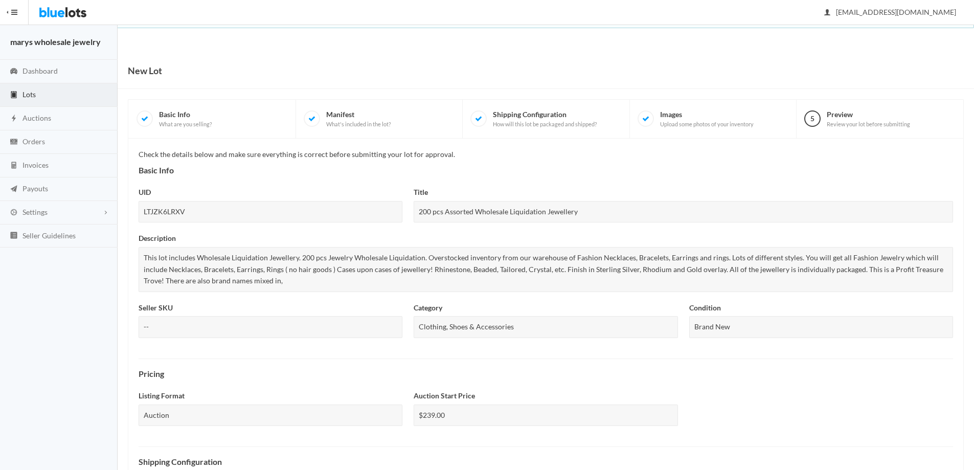
scroll to position [276, 0]
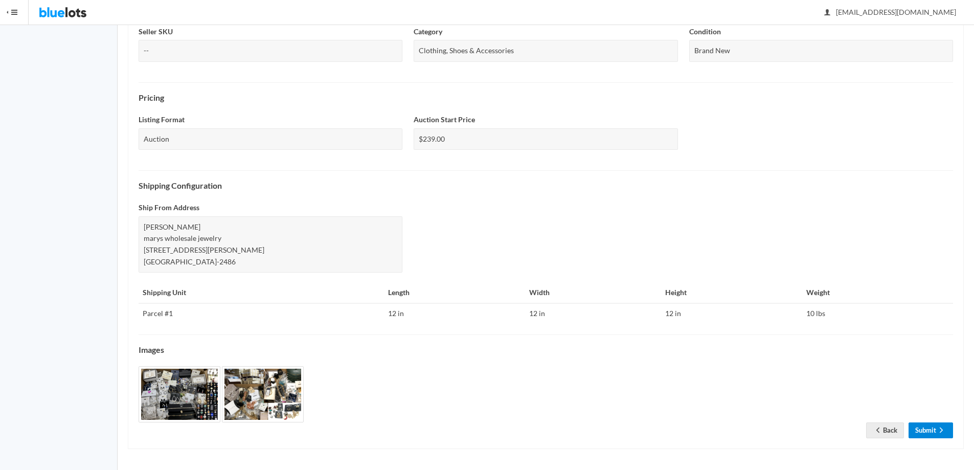
click at [938, 430] on icon "arrow forward" at bounding box center [941, 430] width 10 height 8
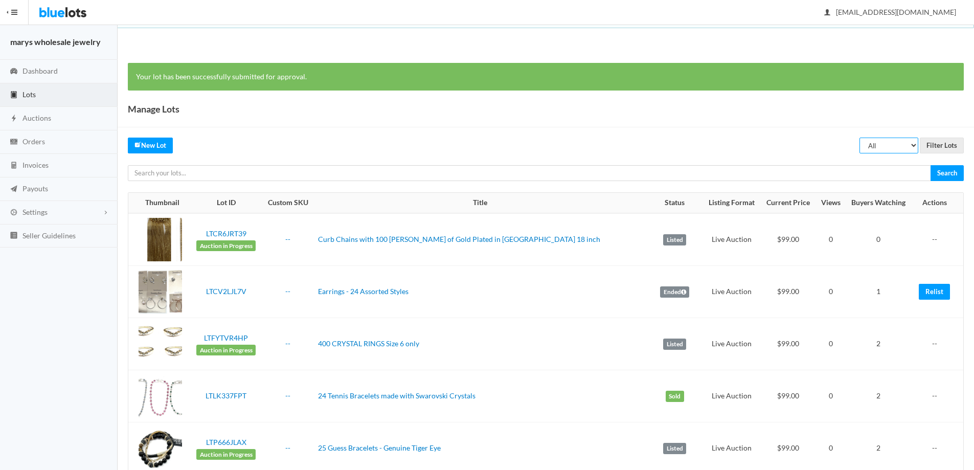
click at [916, 143] on select "All Draft Unreviewed Rejected Scheduled Listed Sold Ended" at bounding box center [888, 146] width 59 height 16
select select "ended"
click at [859, 138] on select "All Draft Unreviewed Rejected Scheduled Listed Sold Ended" at bounding box center [888, 146] width 59 height 16
click at [949, 144] on input "Filter Lots" at bounding box center [942, 146] width 44 height 16
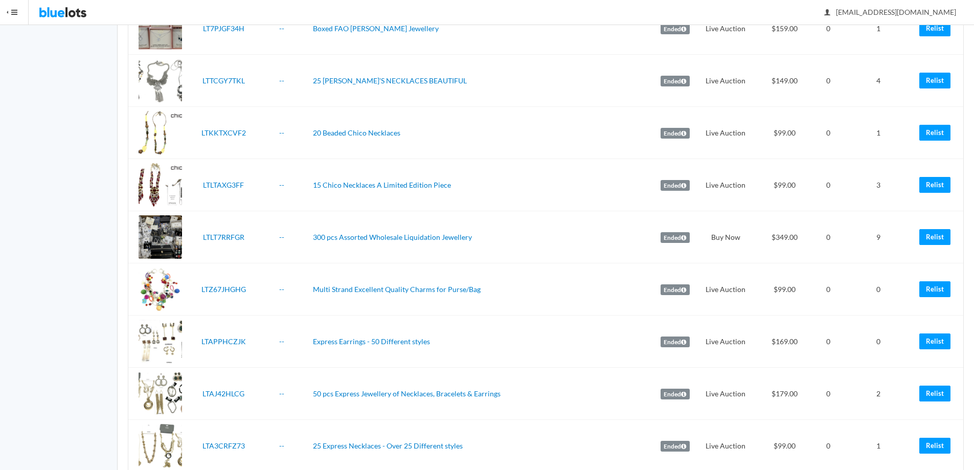
scroll to position [2367, 0]
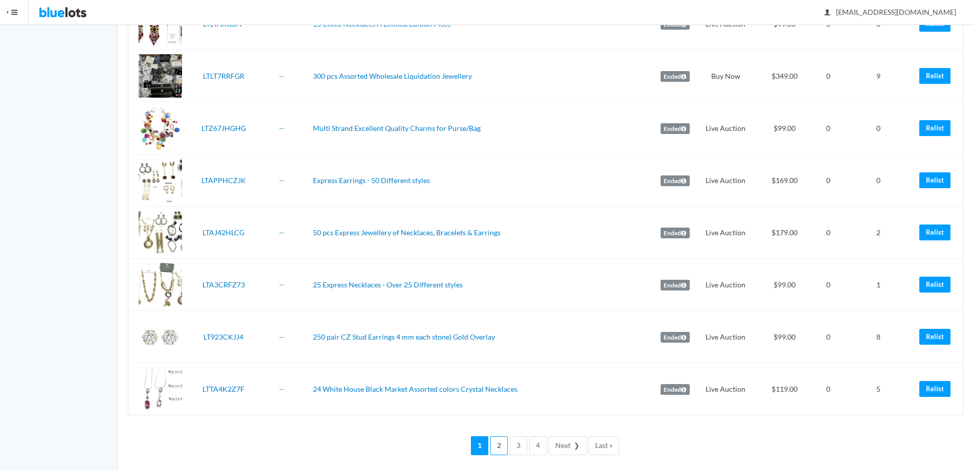
click at [505, 446] on link "2" at bounding box center [498, 445] width 17 height 19
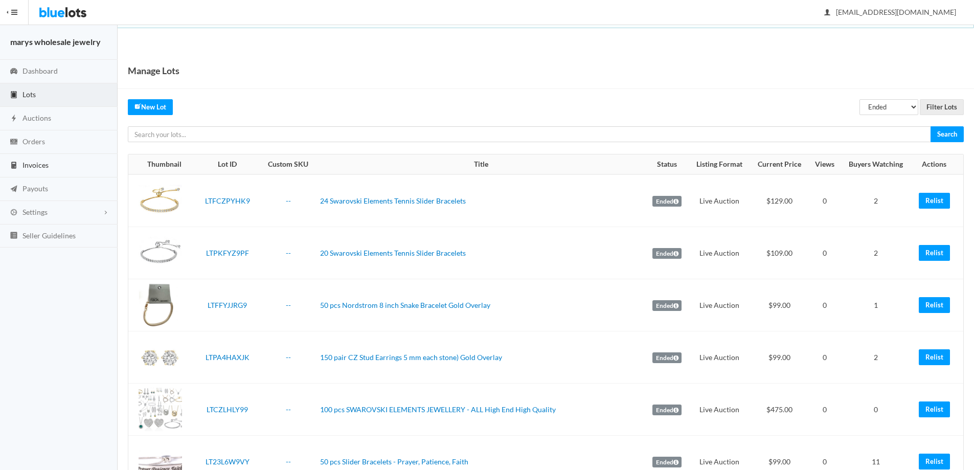
click at [56, 163] on link "Invoices" at bounding box center [59, 166] width 118 height 24
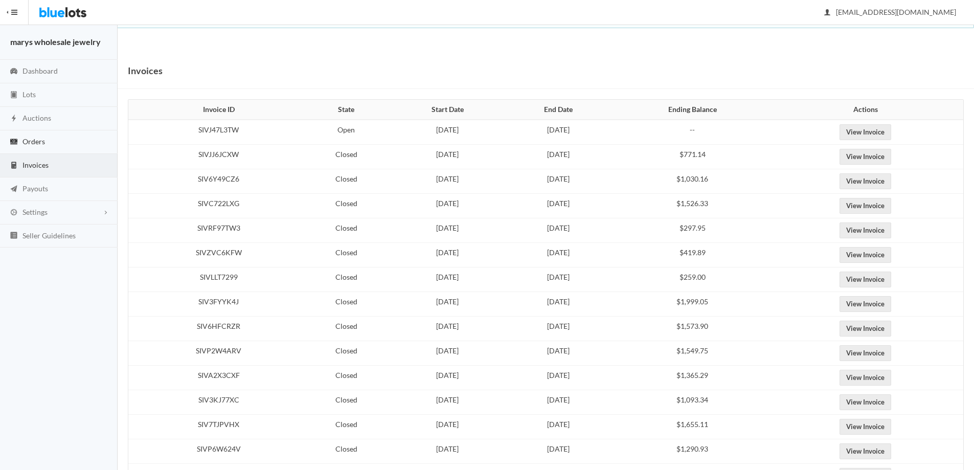
click at [39, 139] on span "Orders" at bounding box center [33, 141] width 22 height 9
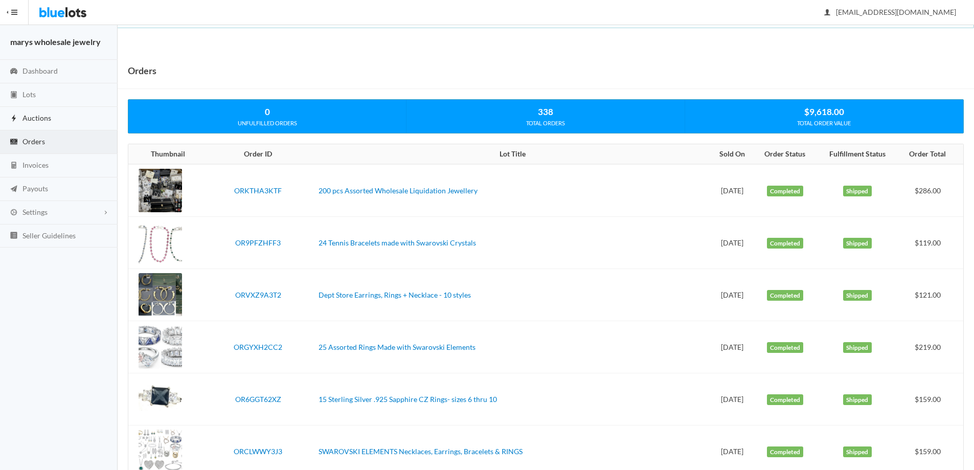
click at [24, 113] on span "Auctions" at bounding box center [36, 117] width 29 height 9
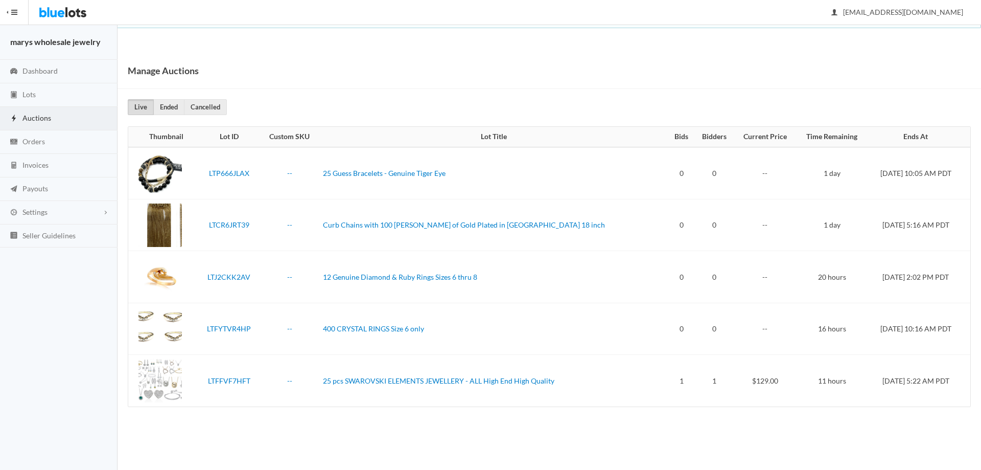
click at [816, 67] on div "Manage Auctions" at bounding box center [550, 71] width 864 height 36
click at [55, 141] on link "Orders" at bounding box center [59, 142] width 118 height 24
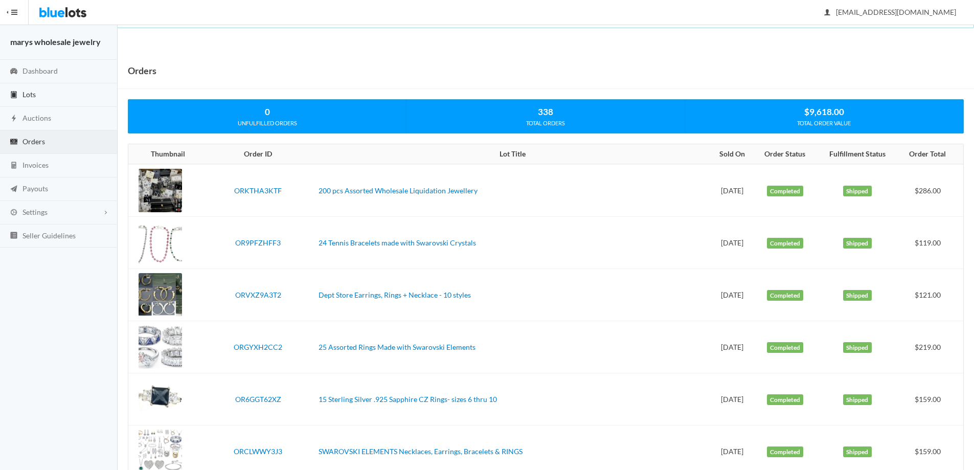
click at [41, 90] on link "Lots" at bounding box center [59, 95] width 118 height 24
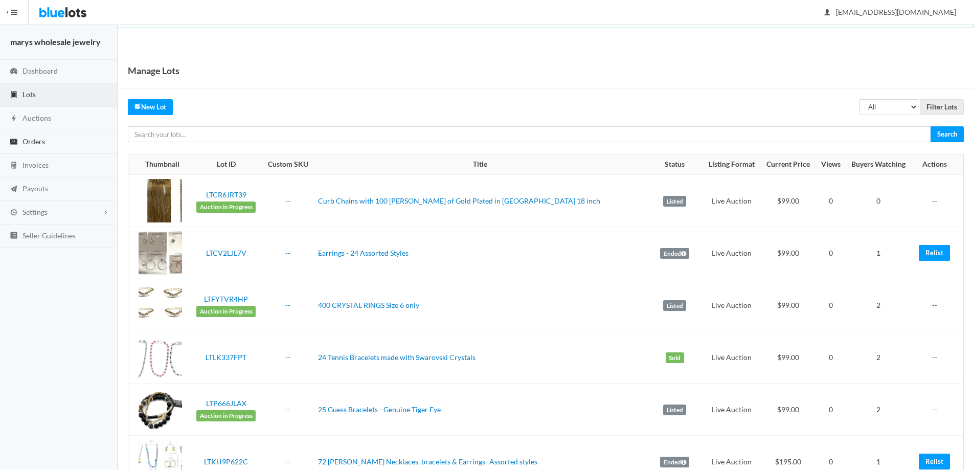
click at [45, 138] on link "Orders" at bounding box center [59, 142] width 118 height 24
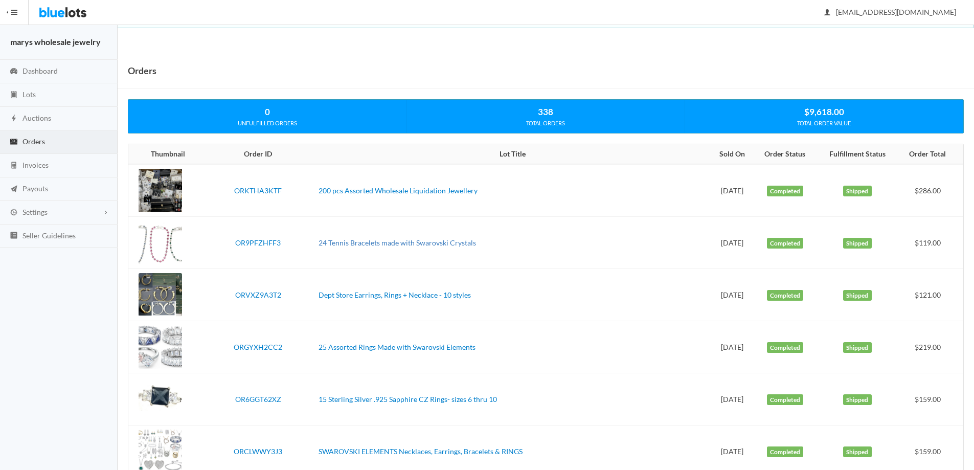
click at [335, 245] on link "24 Tennis Bracelets made with Swarovski Crystals" at bounding box center [396, 242] width 157 height 9
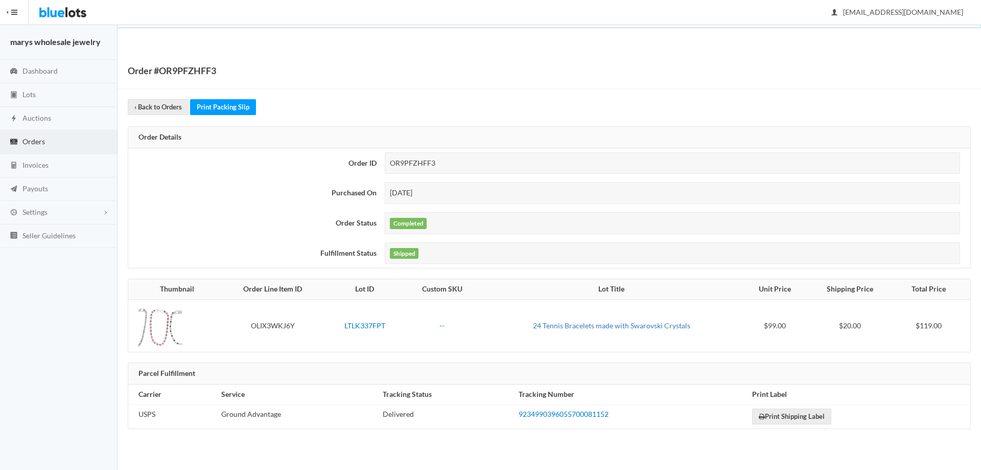
click at [632, 324] on link "24 Tennis Bracelets made with Swarovski Crystals" at bounding box center [611, 325] width 157 height 9
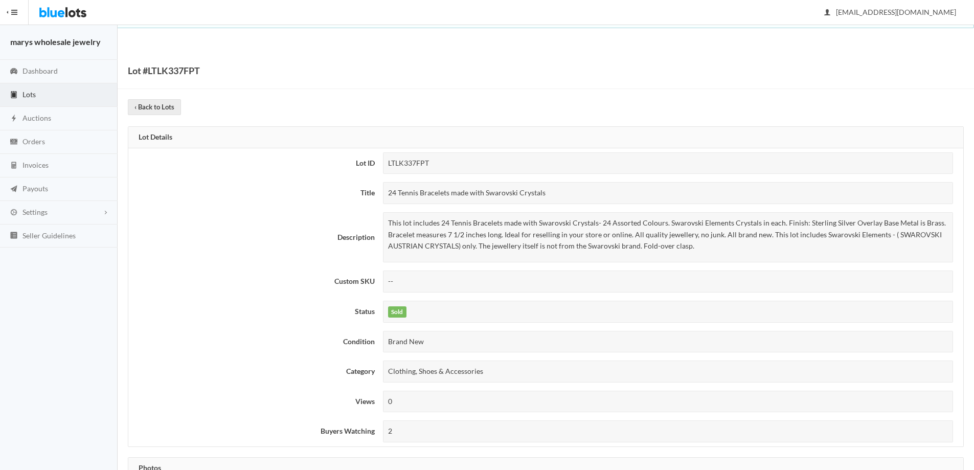
drag, startPoint x: 389, startPoint y: 191, endPoint x: 587, endPoint y: 185, distance: 198.4
click at [587, 185] on div "24 Tennis Bracelets made with Swarovski Crystals" at bounding box center [668, 193] width 570 height 22
copy div "24 Tennis Bracelets made with Swarovski Crystals"
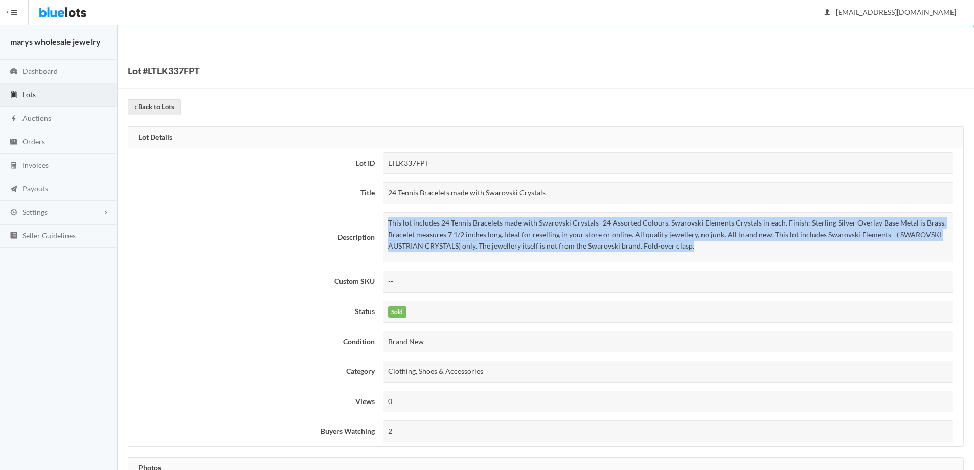
drag, startPoint x: 389, startPoint y: 220, endPoint x: 725, endPoint y: 244, distance: 337.2
click at [725, 244] on p "This lot includes 24 Tennis Bracelets made with Swarovski Crystals- 24 Assorted…" at bounding box center [668, 234] width 560 height 35
copy p "This lot includes 24 Tennis Bracelets made with Swarovski Crystals- 24 Assorted…"
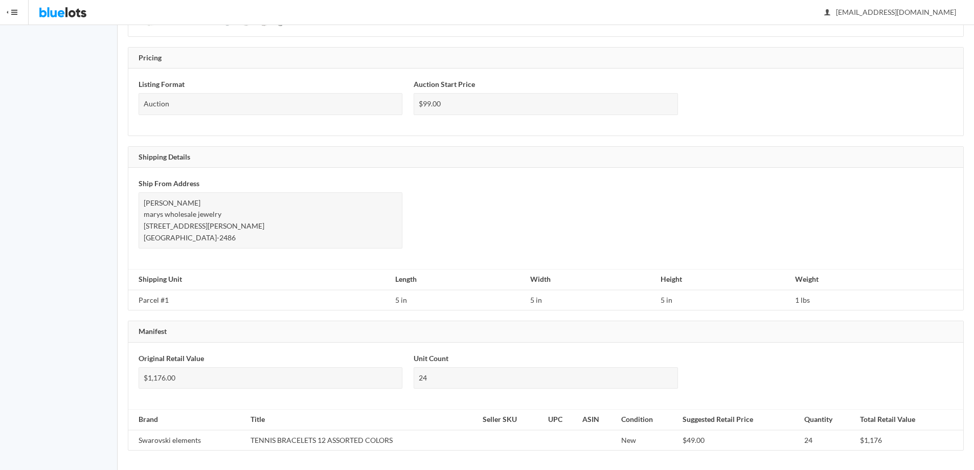
scroll to position [515, 0]
drag, startPoint x: 139, startPoint y: 440, endPoint x: 207, endPoint y: 439, distance: 68.0
click at [207, 439] on td "Swarovski elements" at bounding box center [187, 439] width 118 height 20
copy td "Swarovski elements"
drag, startPoint x: 250, startPoint y: 440, endPoint x: 402, endPoint y: 436, distance: 151.4
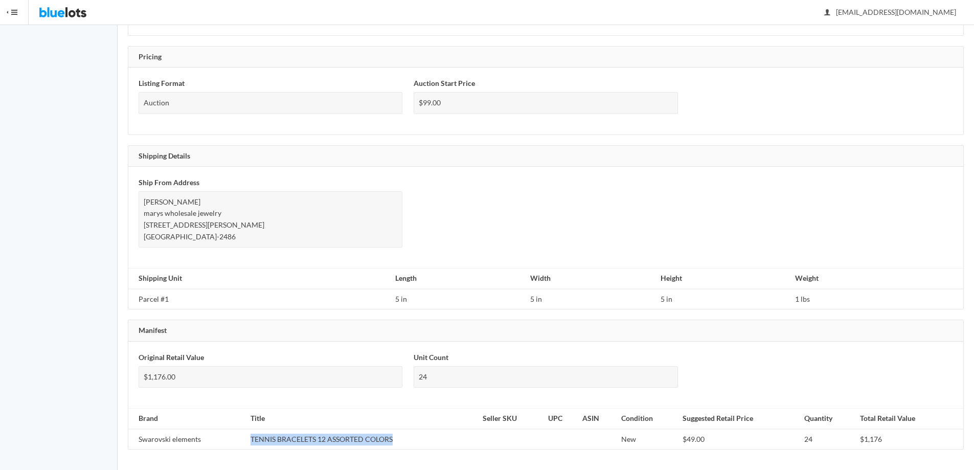
click at [402, 436] on td "TENNIS BRACELETS 12 ASSORTED COLORS" at bounding box center [362, 439] width 232 height 20
copy td "TENNIS BRACELETS 12 ASSORTED COLORS"
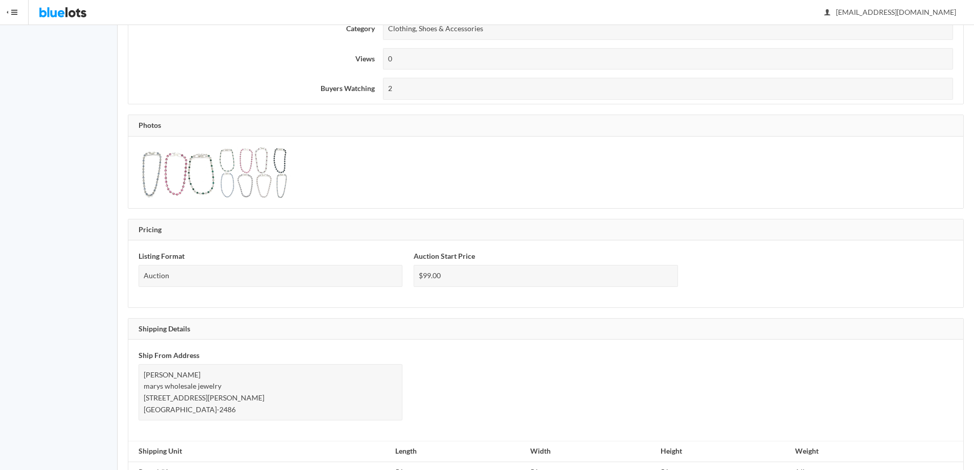
scroll to position [337, 0]
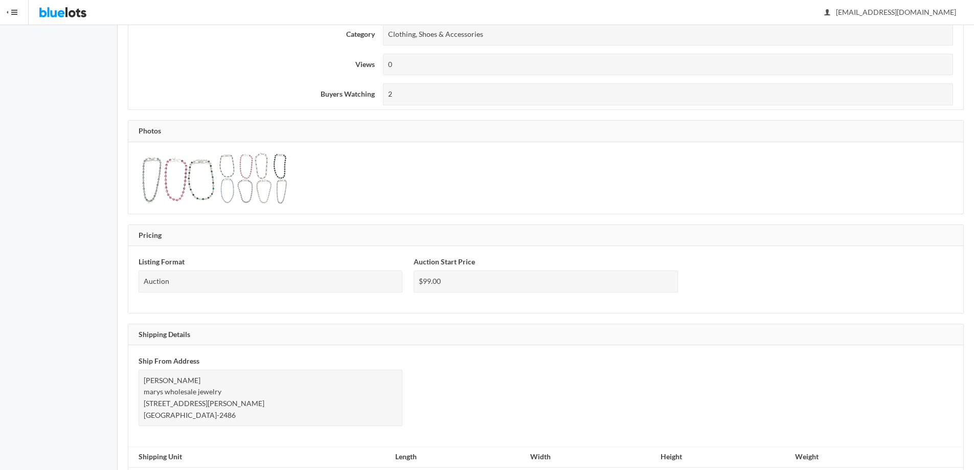
click at [155, 187] on img at bounding box center [177, 177] width 77 height 51
click at [241, 182] on img at bounding box center [255, 177] width 77 height 51
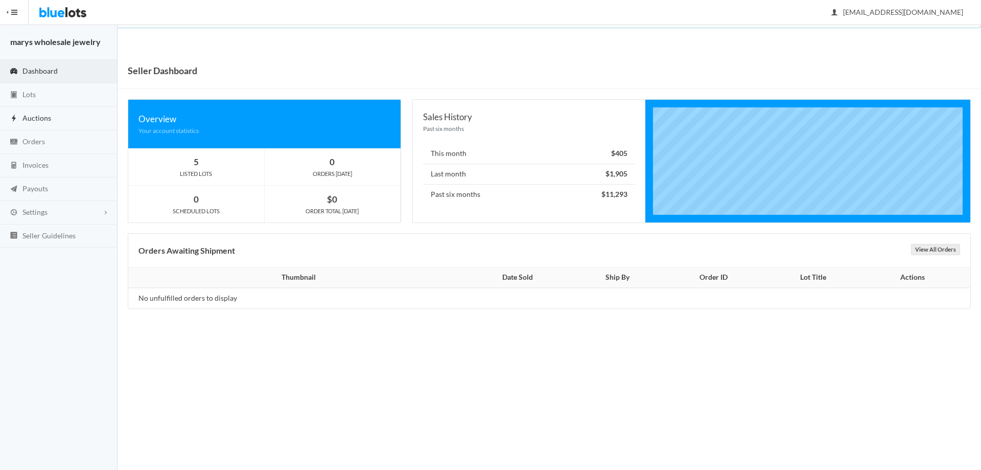
click at [36, 115] on span "Auctions" at bounding box center [36, 117] width 29 height 9
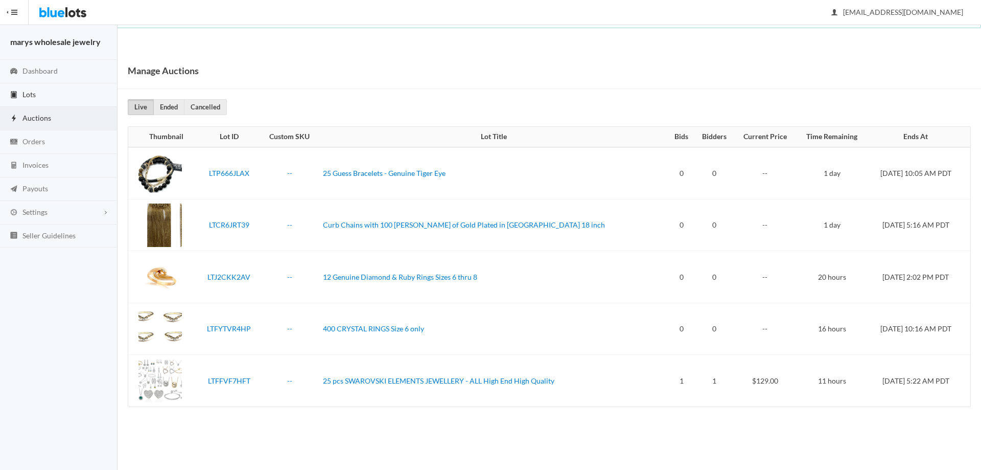
click at [43, 97] on link "Lots" at bounding box center [59, 95] width 118 height 24
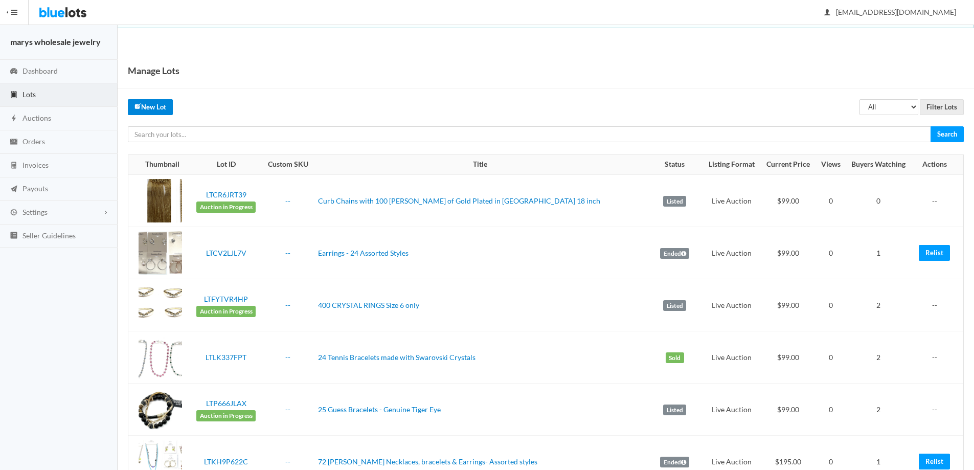
click at [150, 104] on link "New Lot" at bounding box center [150, 107] width 45 height 16
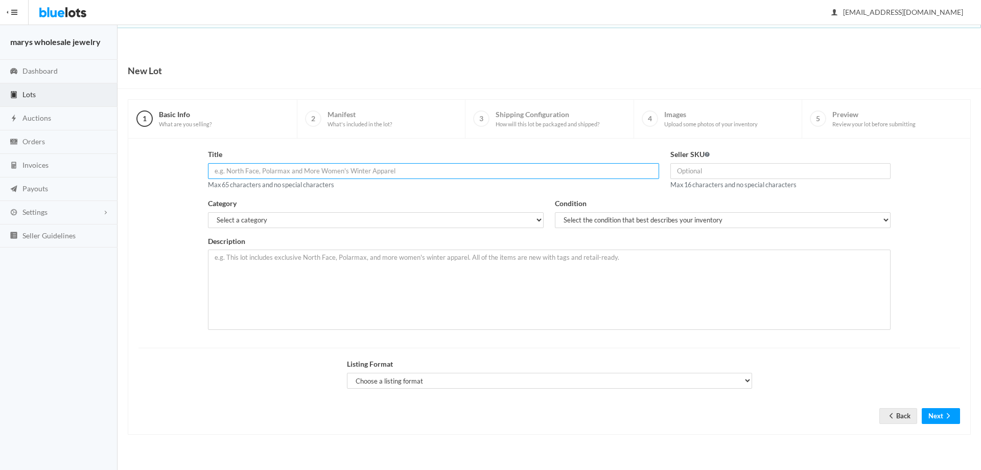
paste input "24 Tennis Bracelets made with Swarovski Crystals"
type input "24 Tennis Bracelets made with Swarovski Crystals"
click at [408, 219] on select "Select a category Electronics Clothing, Shoes & Accessories Appliances Home & G…" at bounding box center [376, 220] width 336 height 16
select select "2"
click at [208, 212] on select "Select a category Electronics Clothing, Shoes & Accessories Appliances Home & G…" at bounding box center [376, 220] width 336 height 16
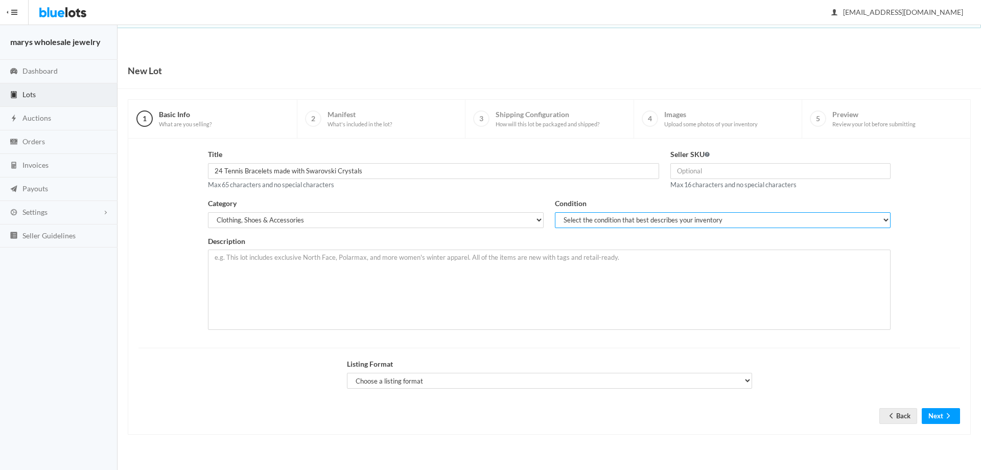
drag, startPoint x: 599, startPoint y: 221, endPoint x: 597, endPoint y: 227, distance: 6.5
click at [599, 221] on select "Select the condition that best describes your inventory Brand New Shelf Pulls C…" at bounding box center [723, 220] width 336 height 16
select select "1"
click at [555, 212] on select "Select the condition that best describes your inventory Brand New Shelf Pulls C…" at bounding box center [723, 220] width 336 height 16
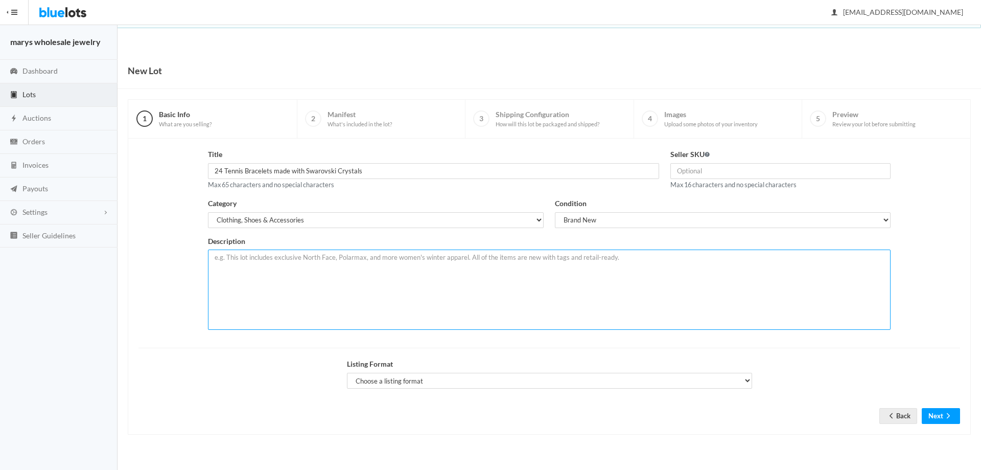
paste textarea "This lot includes 24 Tennis Bracelets made with Swarovski Crystals- 24 Assorted…"
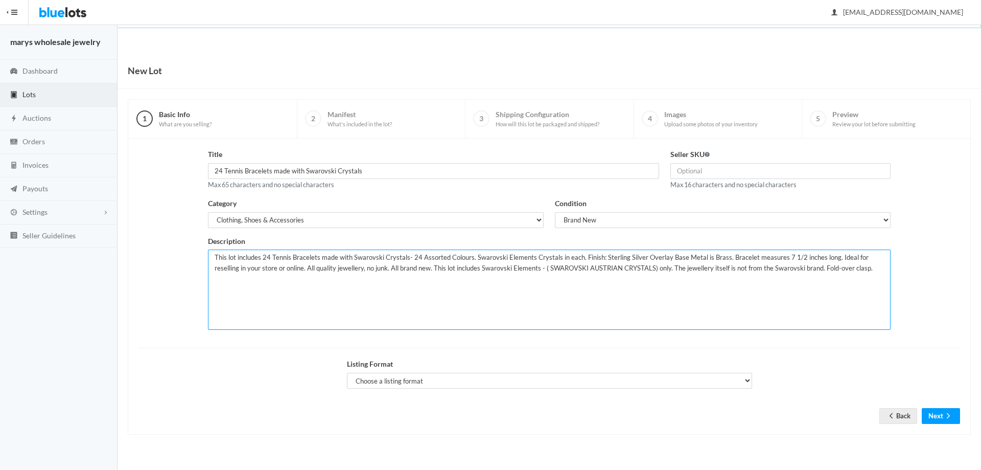
type textarea "This lot includes 24 Tennis Bracelets made with Swarovski Crystals- 24 Assorted…"
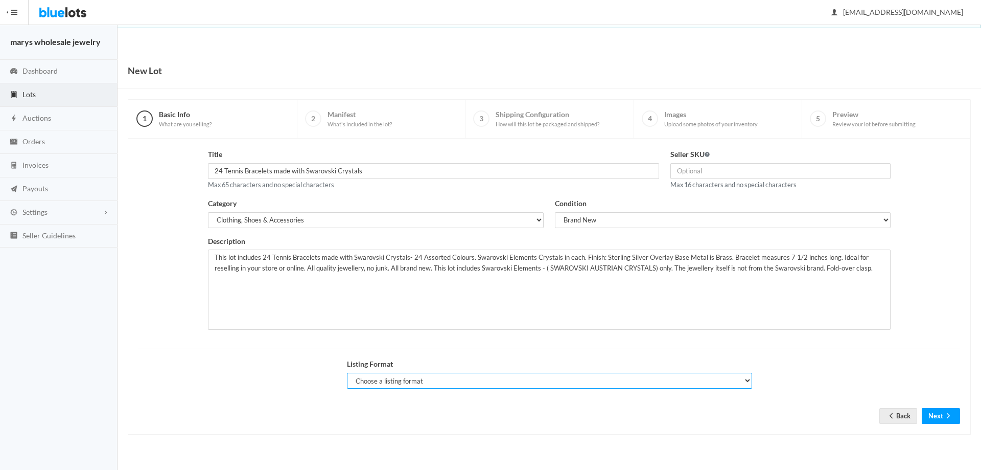
click at [435, 381] on select "Choose a listing format Auction Buy Now" at bounding box center [549, 381] width 405 height 16
select select "true"
click at [347, 373] on select "Choose a listing format Auction Buy Now" at bounding box center [549, 381] width 405 height 16
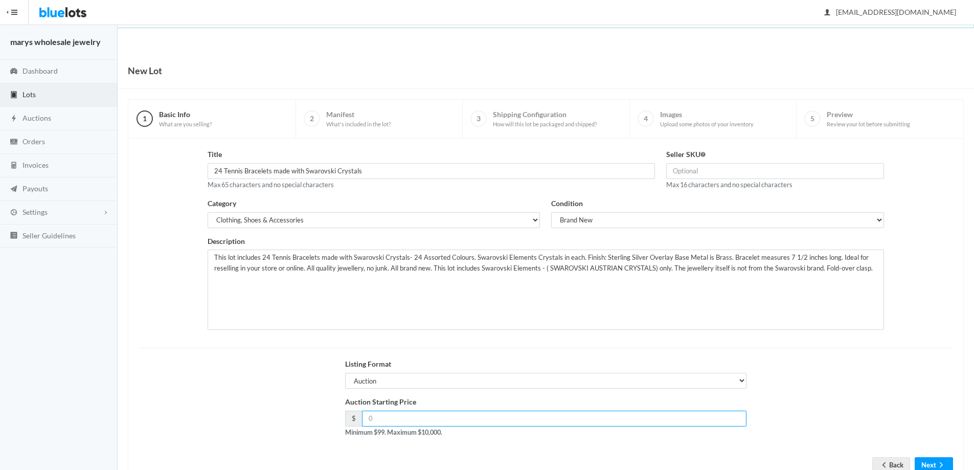
click at [406, 421] on input "number" at bounding box center [554, 418] width 385 height 16
type input "99.00"
click at [938, 466] on icon "arrow forward" at bounding box center [941, 465] width 10 height 8
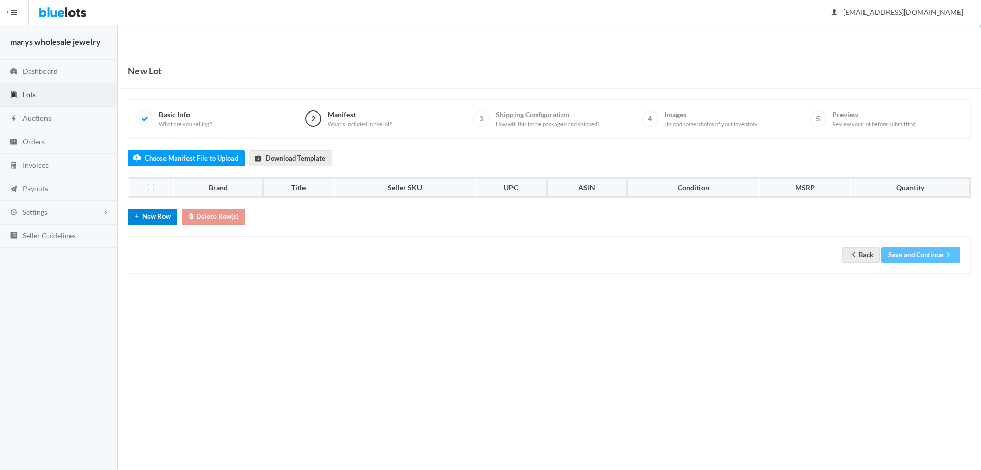
click at [137, 214] on icon "add" at bounding box center [137, 216] width 10 height 8
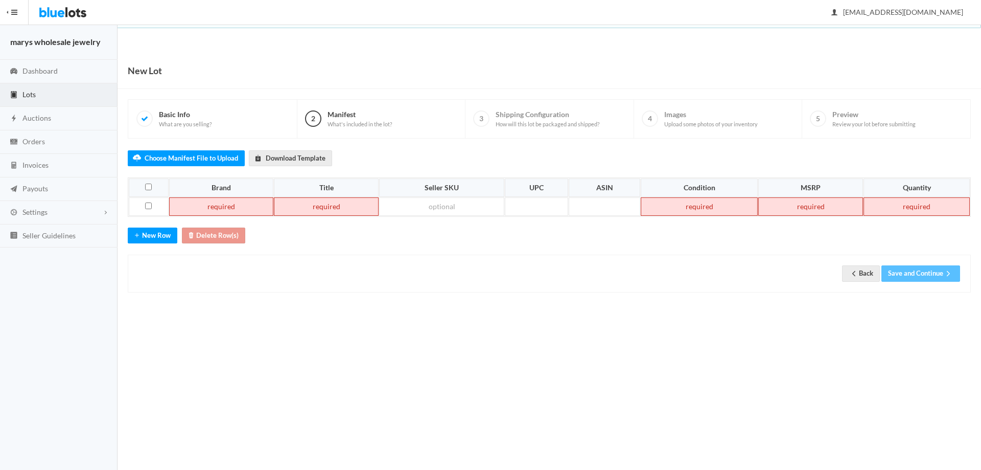
paste td
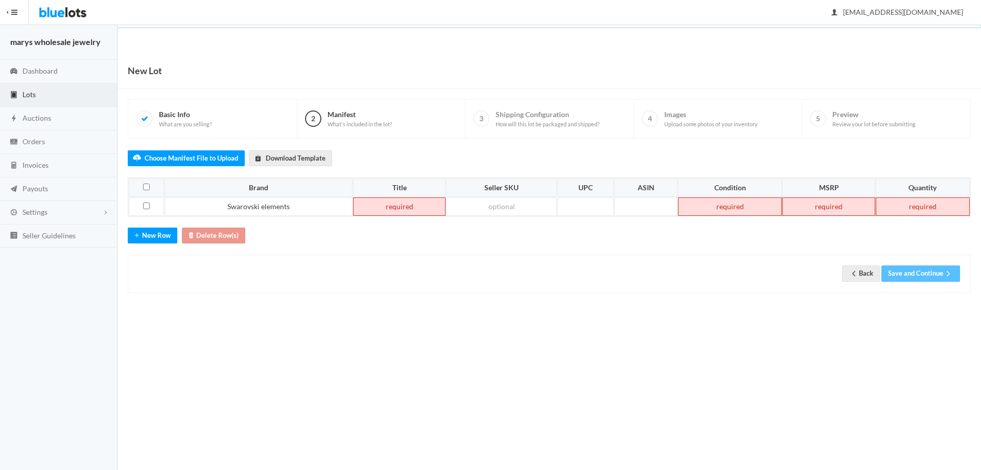
paste td
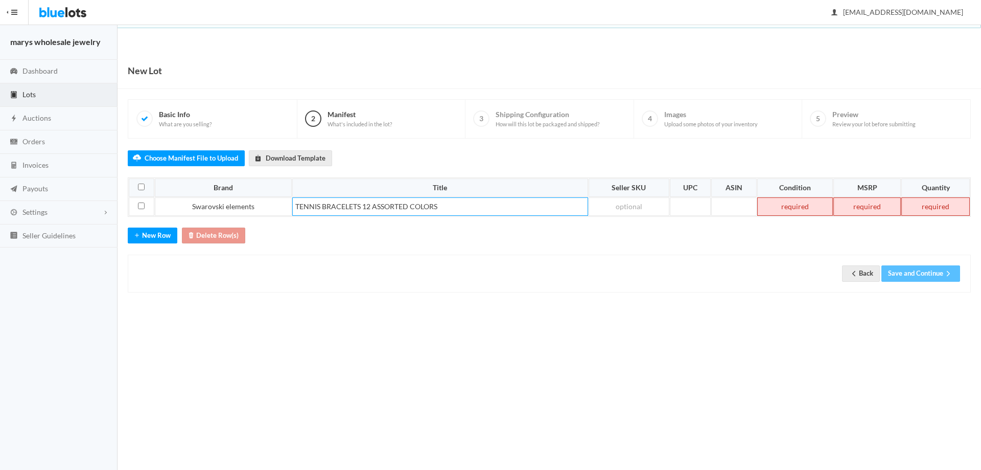
click at [789, 208] on td at bounding box center [796, 206] width 76 height 18
click at [872, 213] on td at bounding box center [867, 206] width 67 height 18
click at [957, 212] on td at bounding box center [936, 206] width 70 height 18
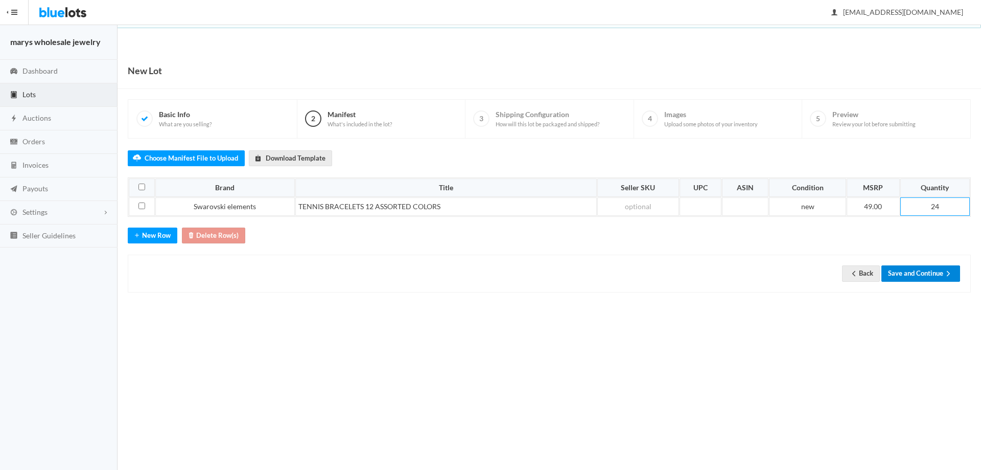
click at [941, 276] on button "Save and Continue" at bounding box center [921, 273] width 79 height 16
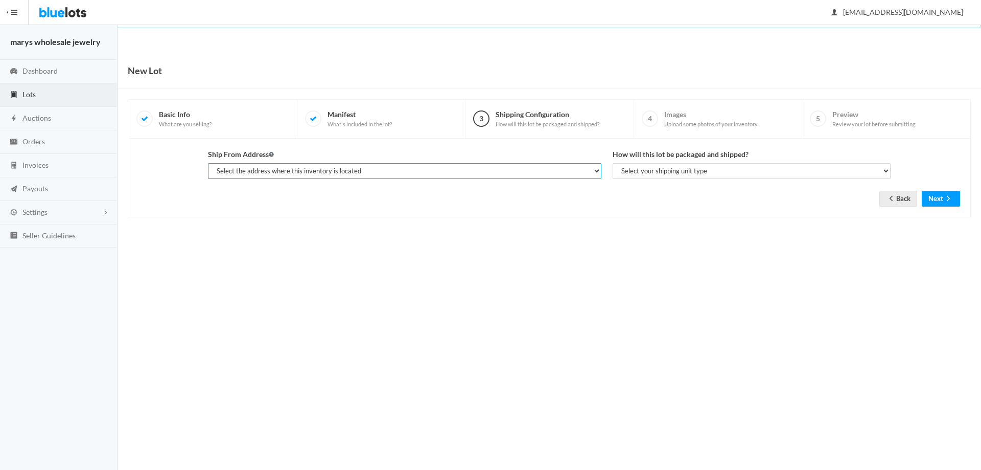
click at [444, 177] on select "Select the address where this inventory is located [PERSON_NAME], marys wholesa…" at bounding box center [405, 171] width 394 height 16
select select "19963"
click at [208, 163] on select "Select the address where this inventory is located gerald kent, marys wholesale…" at bounding box center [405, 171] width 394 height 16
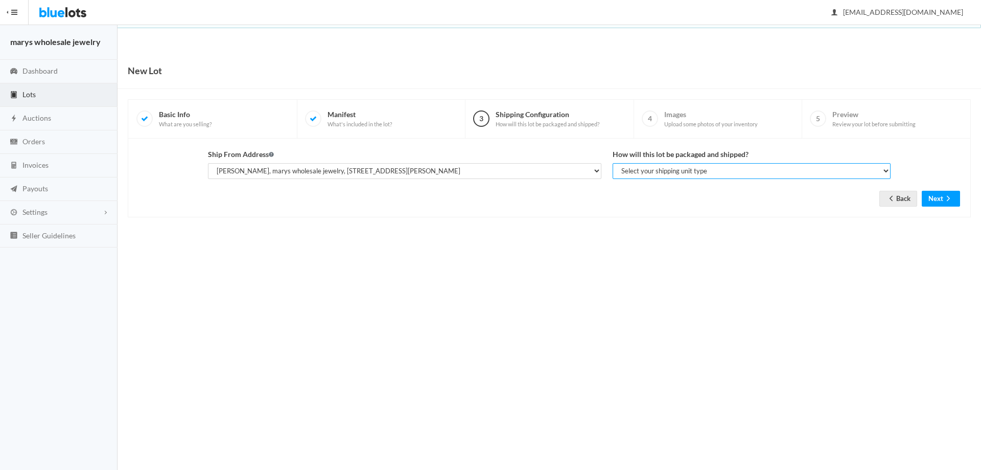
click at [678, 170] on select "Select your shipping unit type Parcel Pallet Truckload" at bounding box center [752, 171] width 278 height 16
select select "parcel"
click at [613, 163] on select "Select your shipping unit type Parcel Pallet Truckload" at bounding box center [752, 171] width 278 height 16
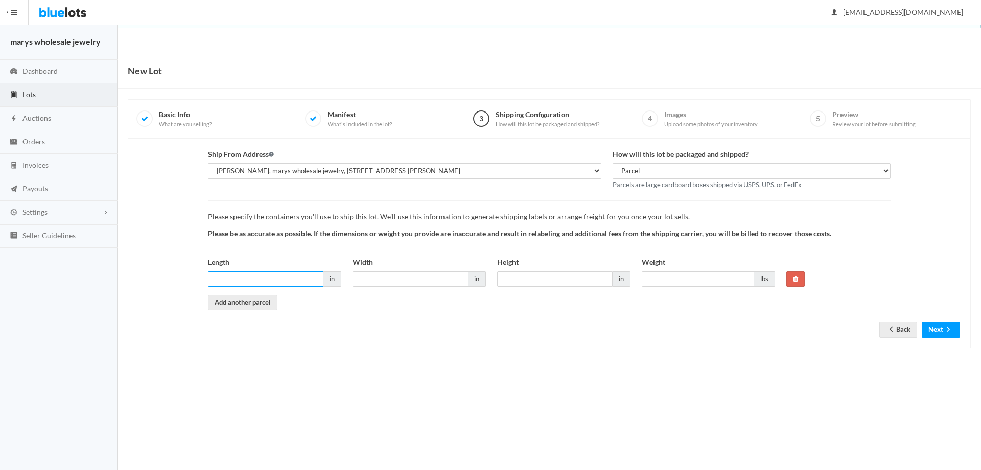
click at [282, 276] on input "Length" at bounding box center [266, 279] width 116 height 16
type input "6"
click at [404, 277] on input "Width" at bounding box center [411, 279] width 116 height 16
type input "6"
click at [572, 283] on input "Height" at bounding box center [555, 279] width 116 height 16
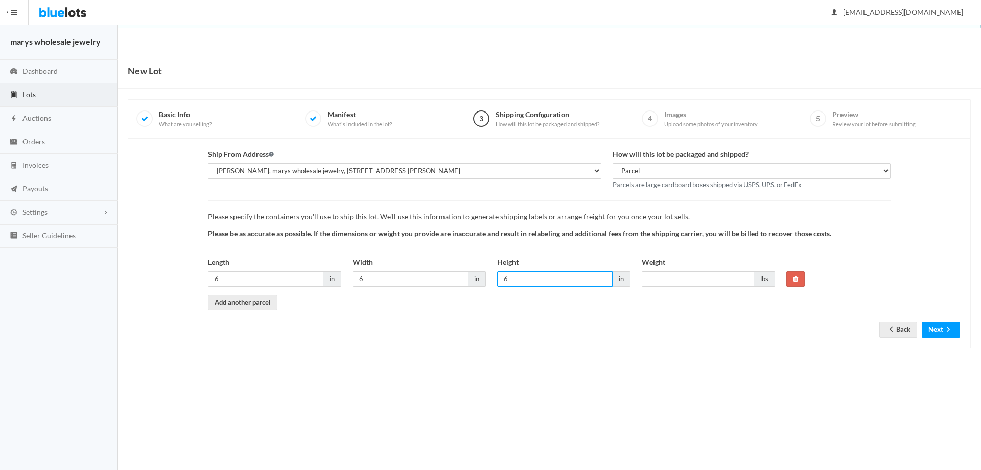
type input "6"
drag, startPoint x: 664, startPoint y: 275, endPoint x: 657, endPoint y: 275, distance: 6.7
click at [664, 275] on input "Weight" at bounding box center [698, 279] width 112 height 16
type input "1"
click at [949, 328] on icon "arrow forward" at bounding box center [948, 329] width 3 height 5
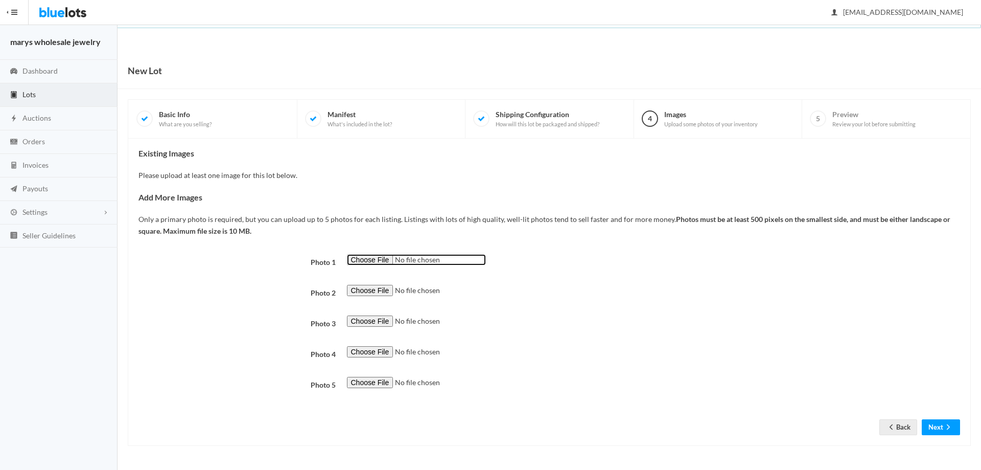
click at [375, 260] on input "file" at bounding box center [416, 260] width 139 height 12
type input "C:\fakepath\tr68.png"
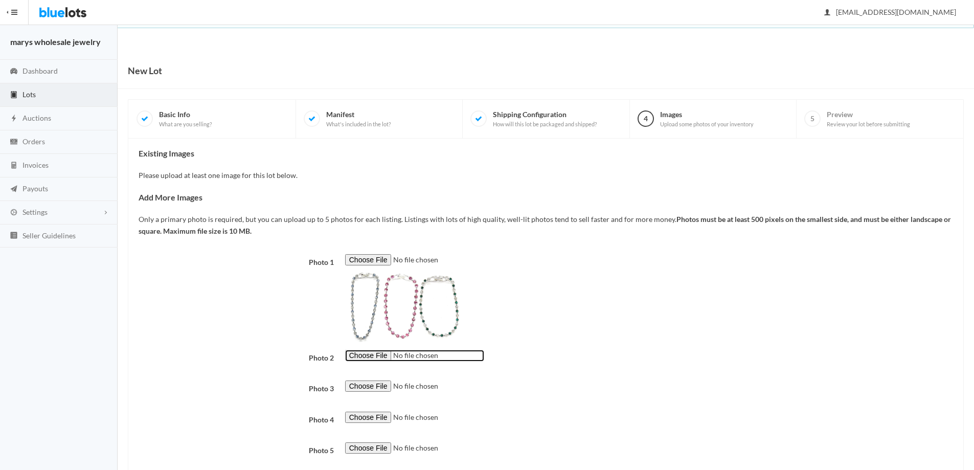
click at [371, 358] on input "file" at bounding box center [414, 356] width 139 height 12
type input "C:\fakepath\tr69.png"
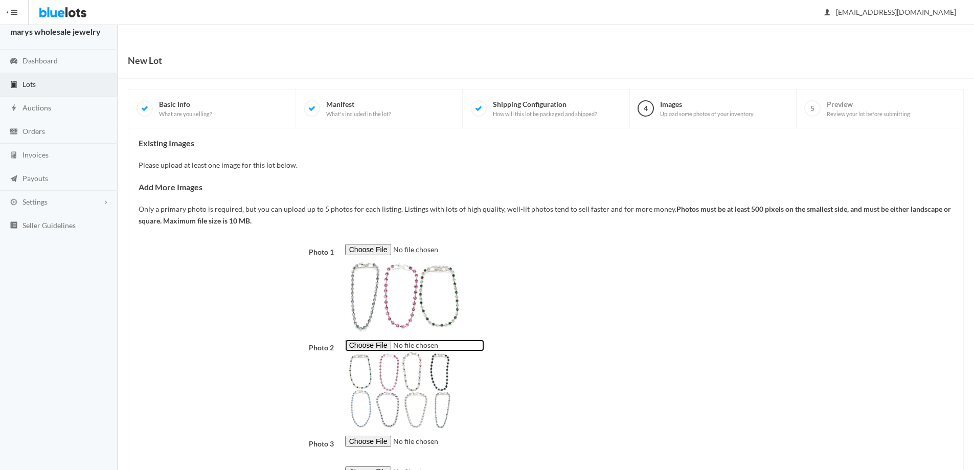
scroll to position [127, 0]
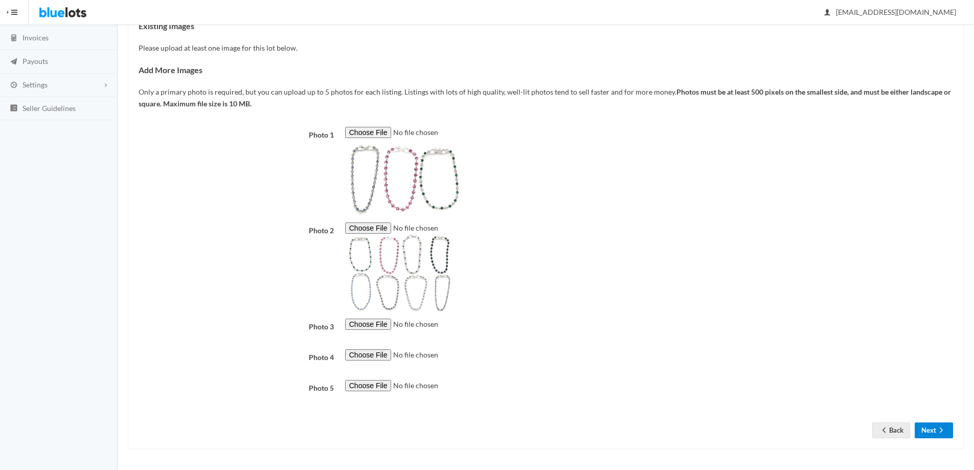
click at [942, 424] on button "Next" at bounding box center [934, 430] width 38 height 16
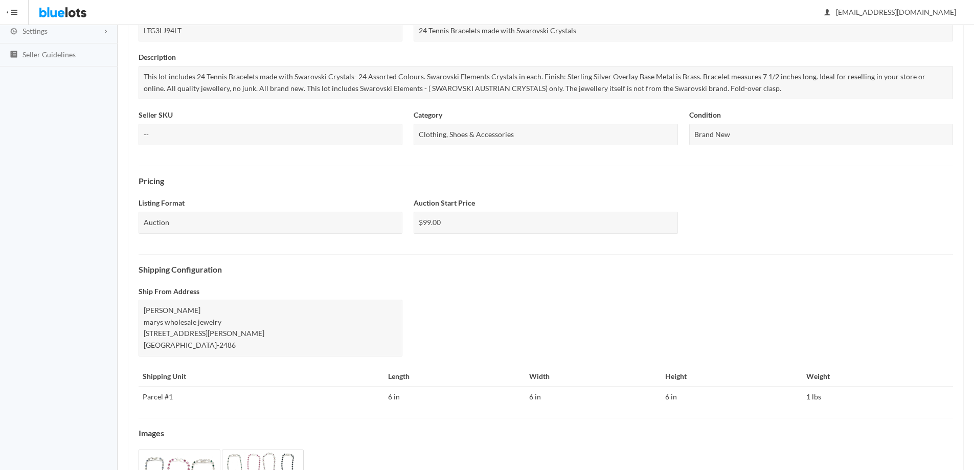
scroll to position [264, 0]
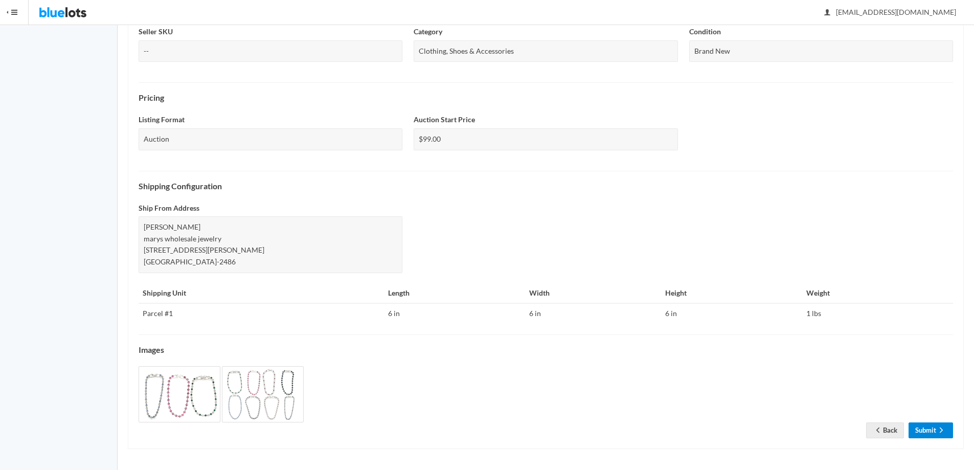
click at [930, 429] on link "Submit" at bounding box center [930, 430] width 44 height 16
